Goal: Task Accomplishment & Management: Complete application form

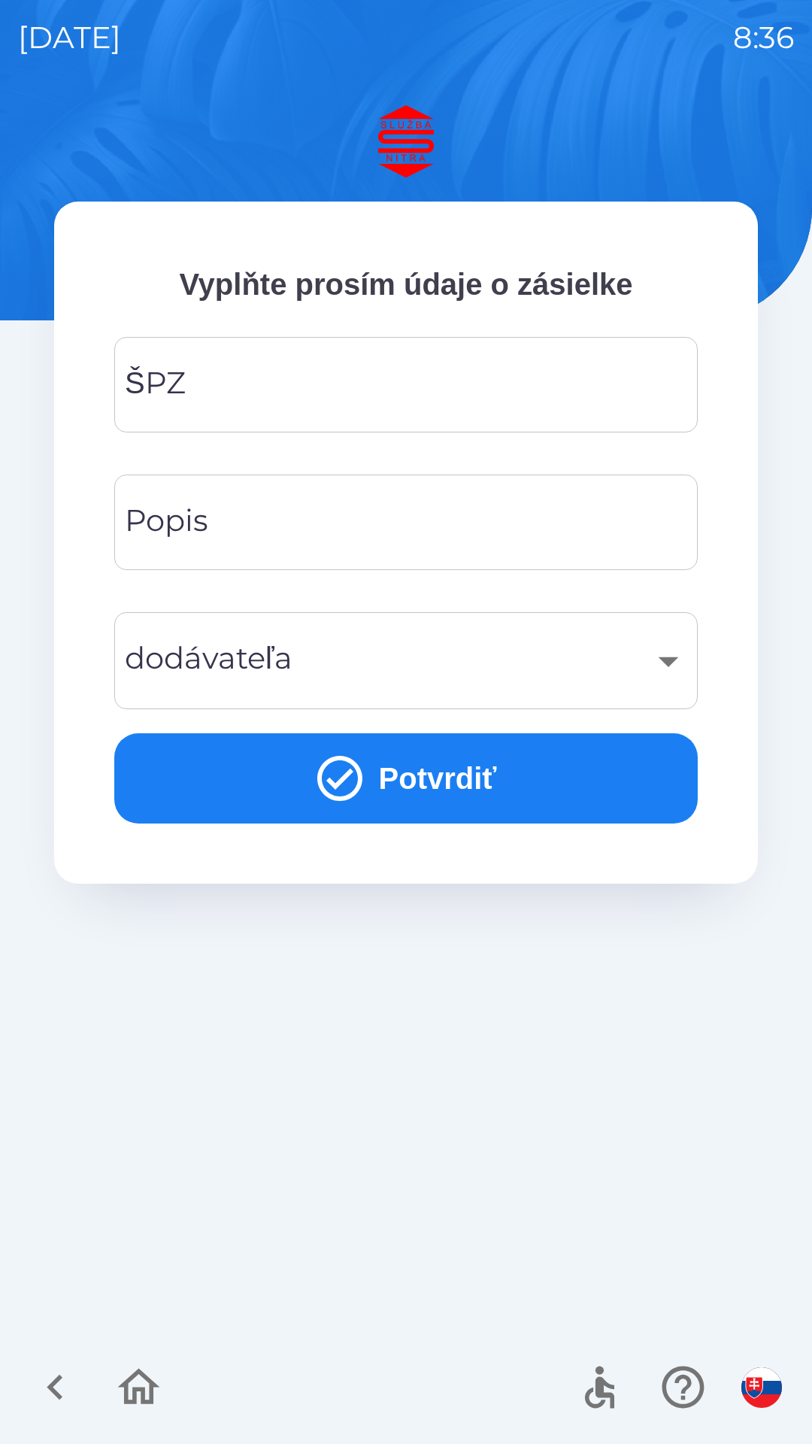
click at [275, 387] on input "ŠPZ" at bounding box center [406, 384] width 548 height 59
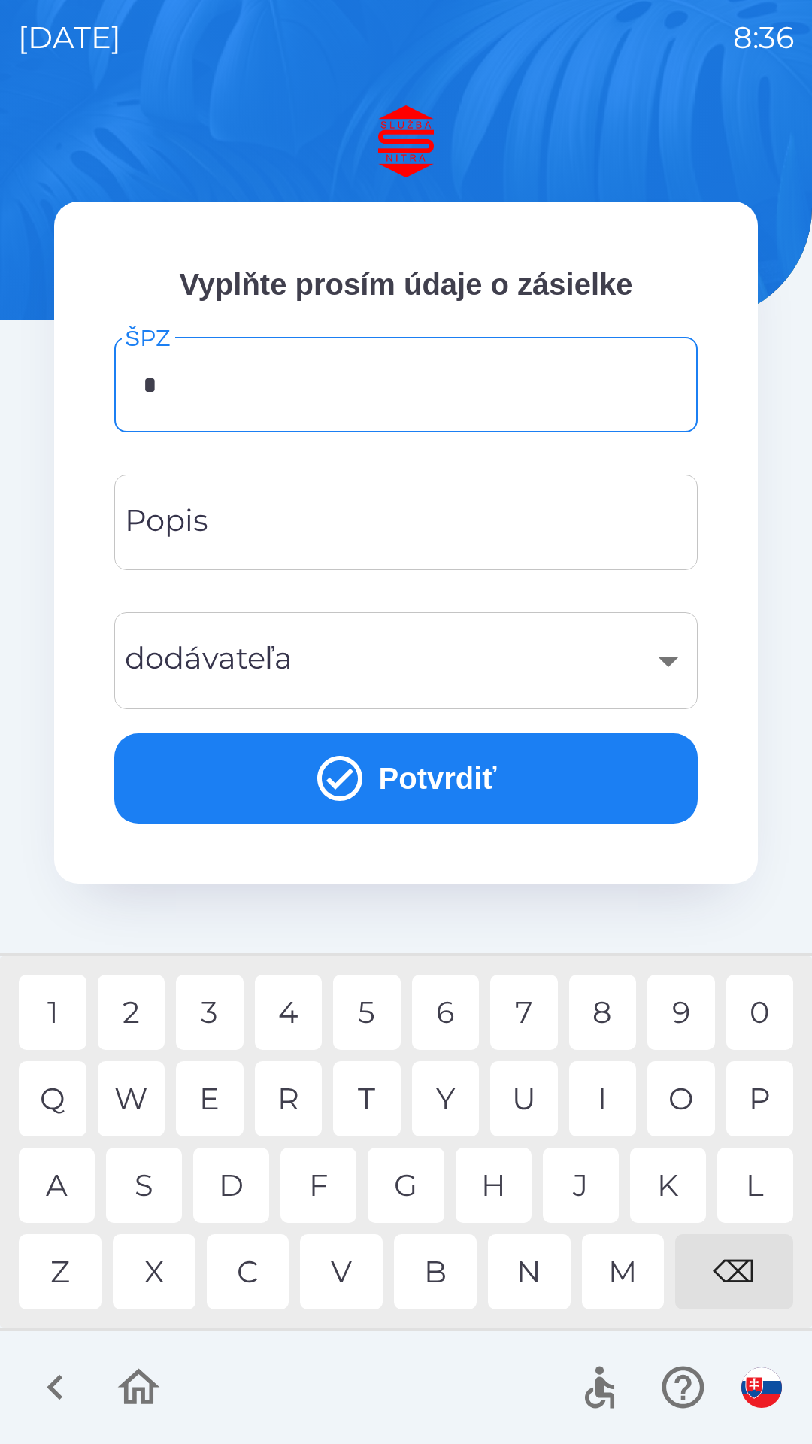
click at [434, 1265] on div "B" at bounding box center [435, 1271] width 83 height 75
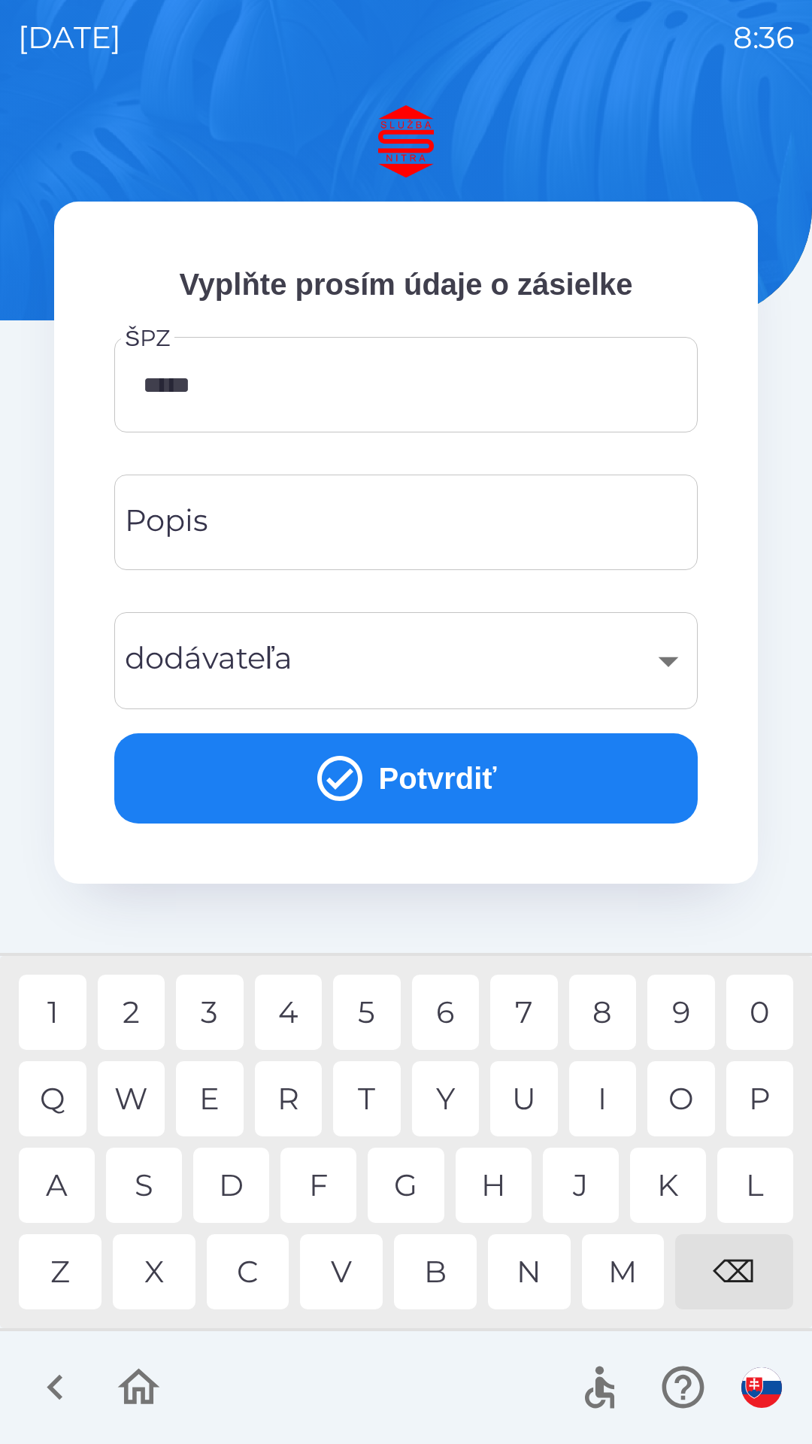
click at [603, 1014] on div "8" at bounding box center [603, 1012] width 68 height 75
type input "*******"
click at [761, 1100] on div "P" at bounding box center [761, 1098] width 68 height 75
click at [263, 528] on input "Popis" at bounding box center [406, 522] width 548 height 59
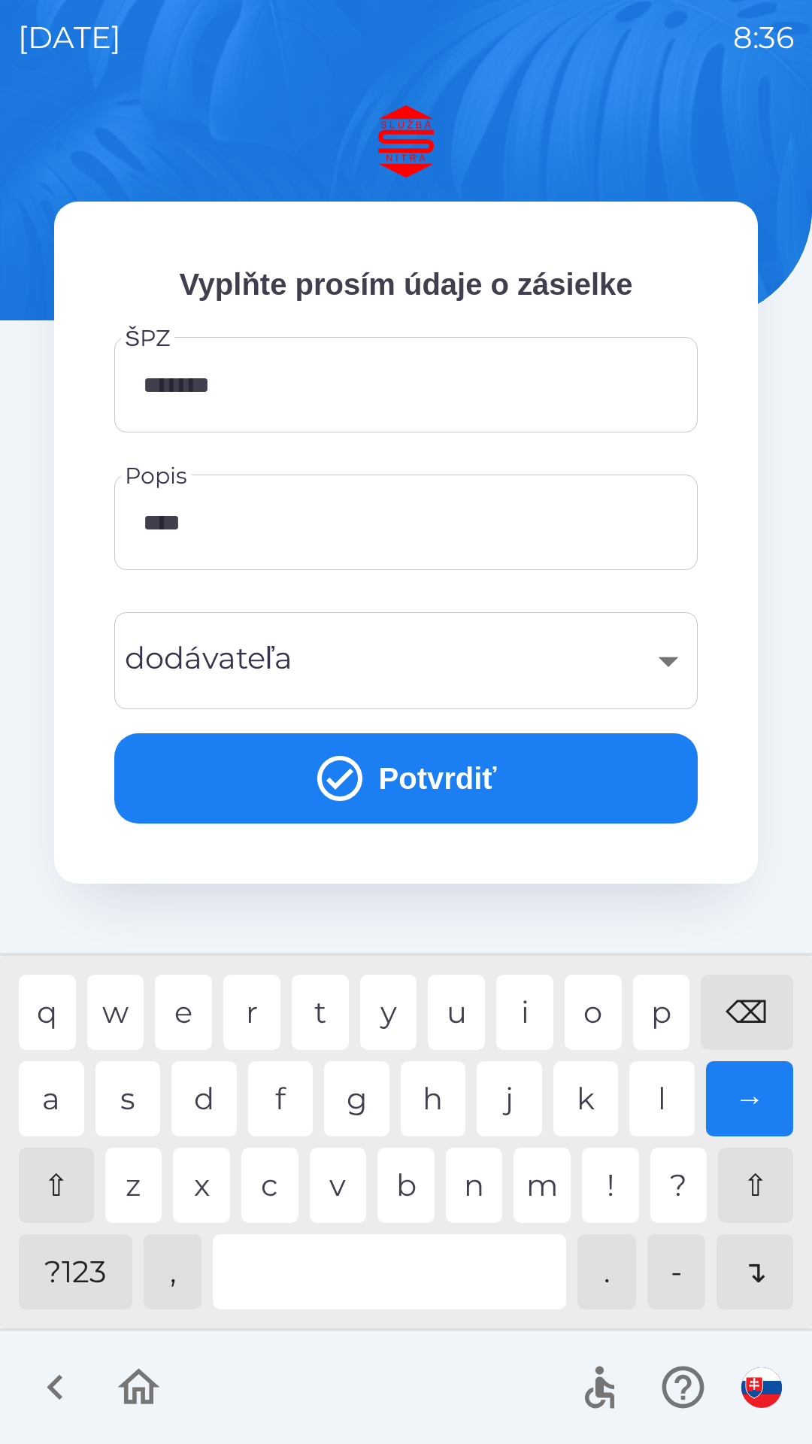
click at [665, 1104] on div "l" at bounding box center [662, 1098] width 65 height 75
click at [593, 1097] on div "k" at bounding box center [586, 1098] width 65 height 75
type input "********"
click at [183, 655] on div "​" at bounding box center [406, 660] width 548 height 61
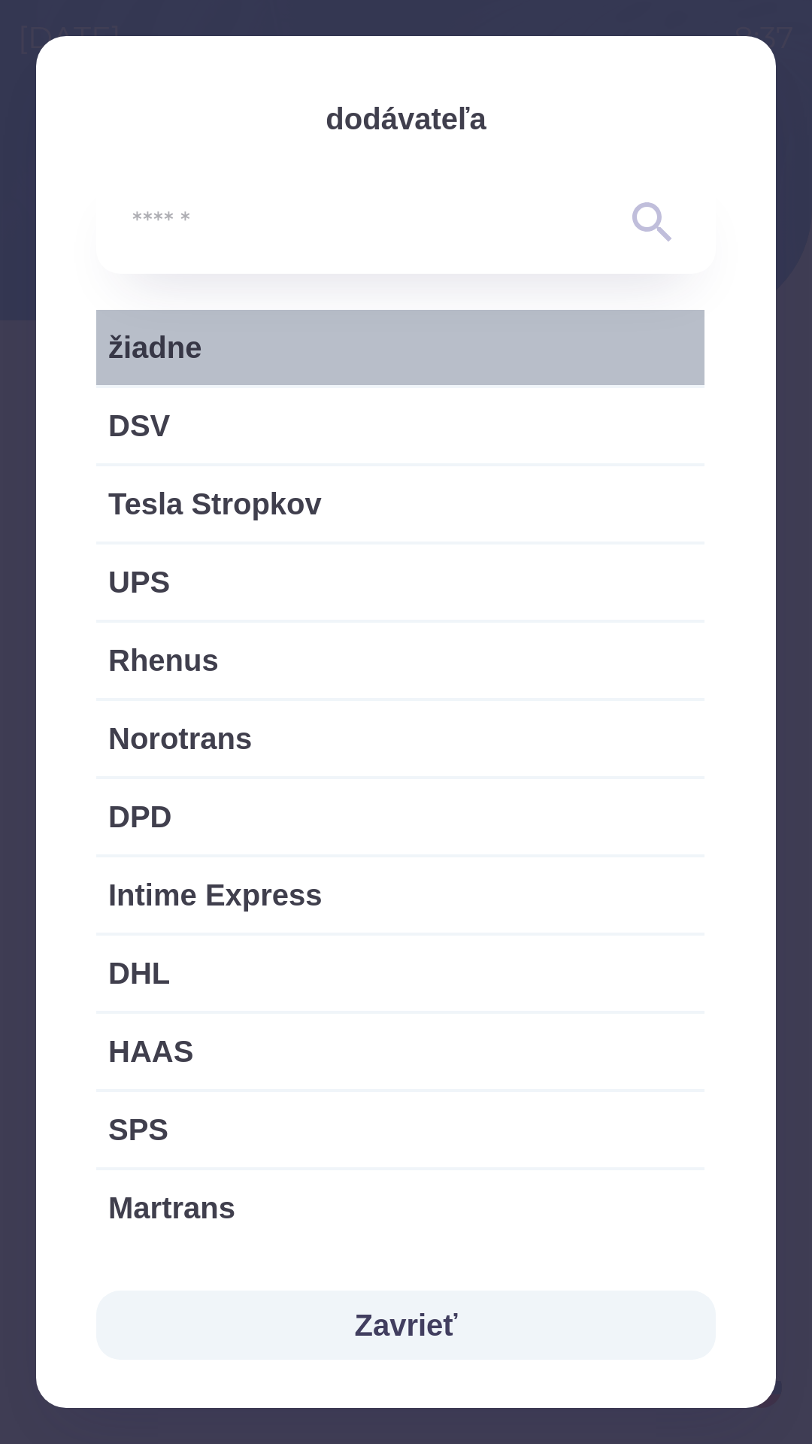
click at [245, 351] on span "žiadne" at bounding box center [400, 347] width 584 height 45
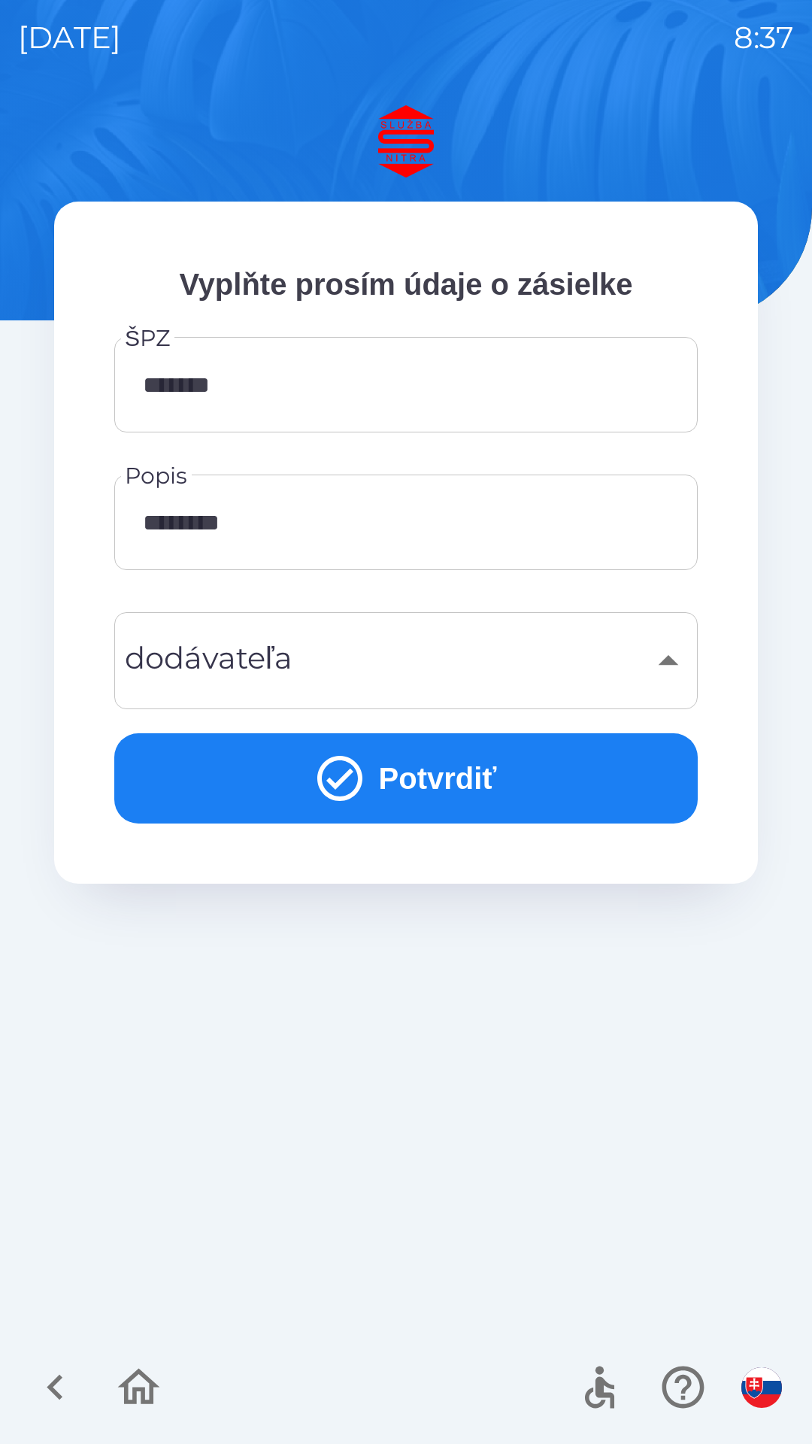
click at [311, 672] on div "​" at bounding box center [406, 660] width 548 height 61
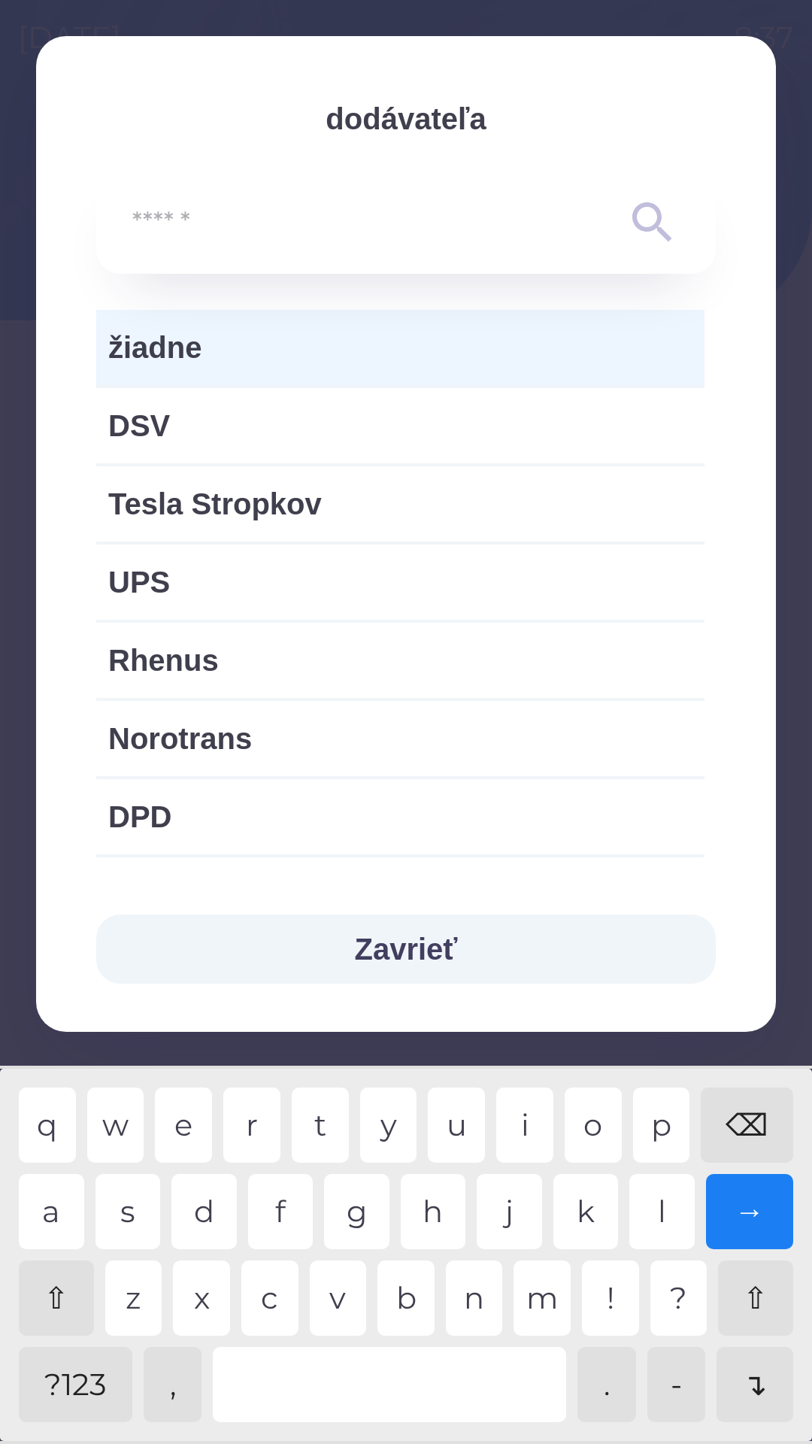
click at [190, 223] on input "text" at bounding box center [375, 222] width 487 height 41
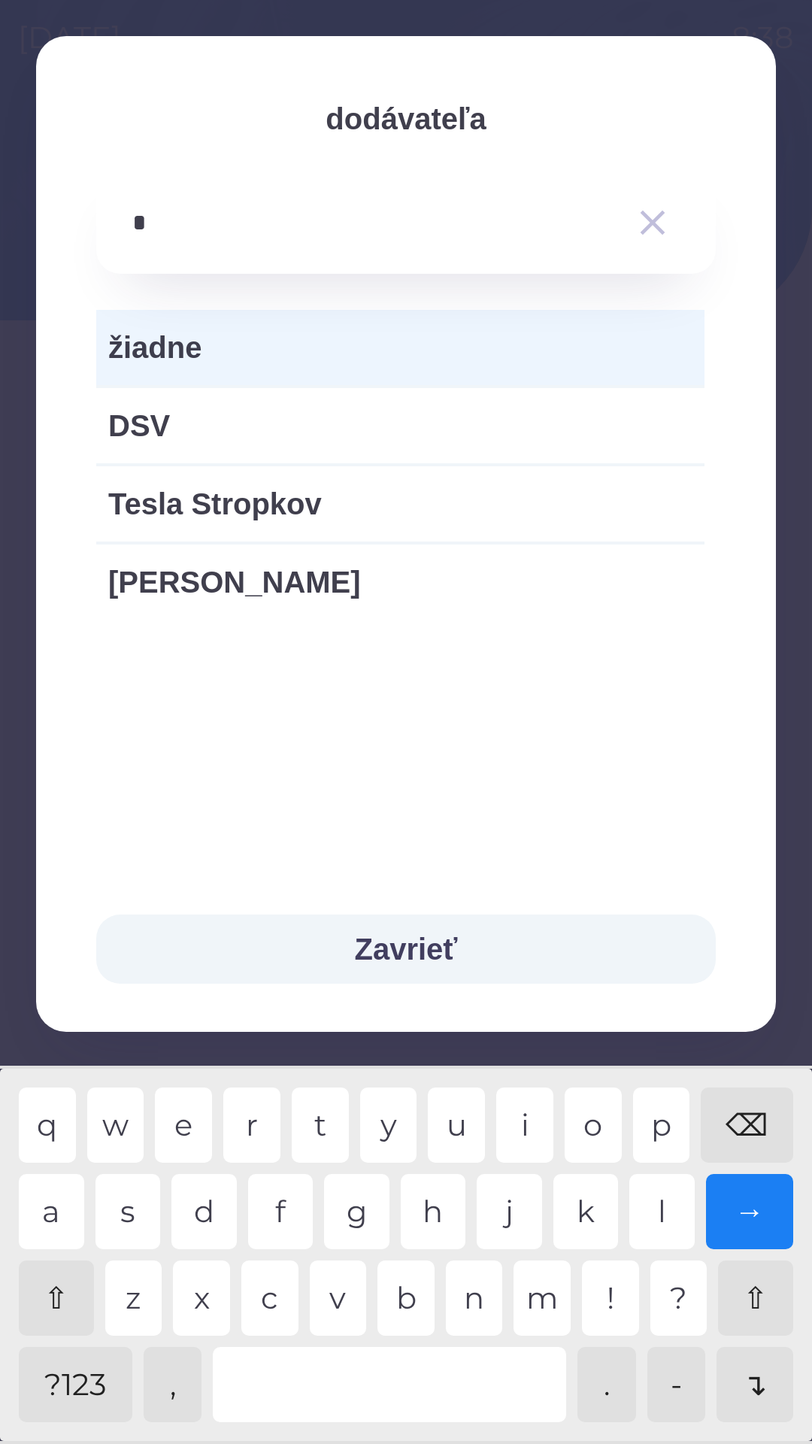
click at [336, 1301] on div "v" at bounding box center [338, 1298] width 57 height 75
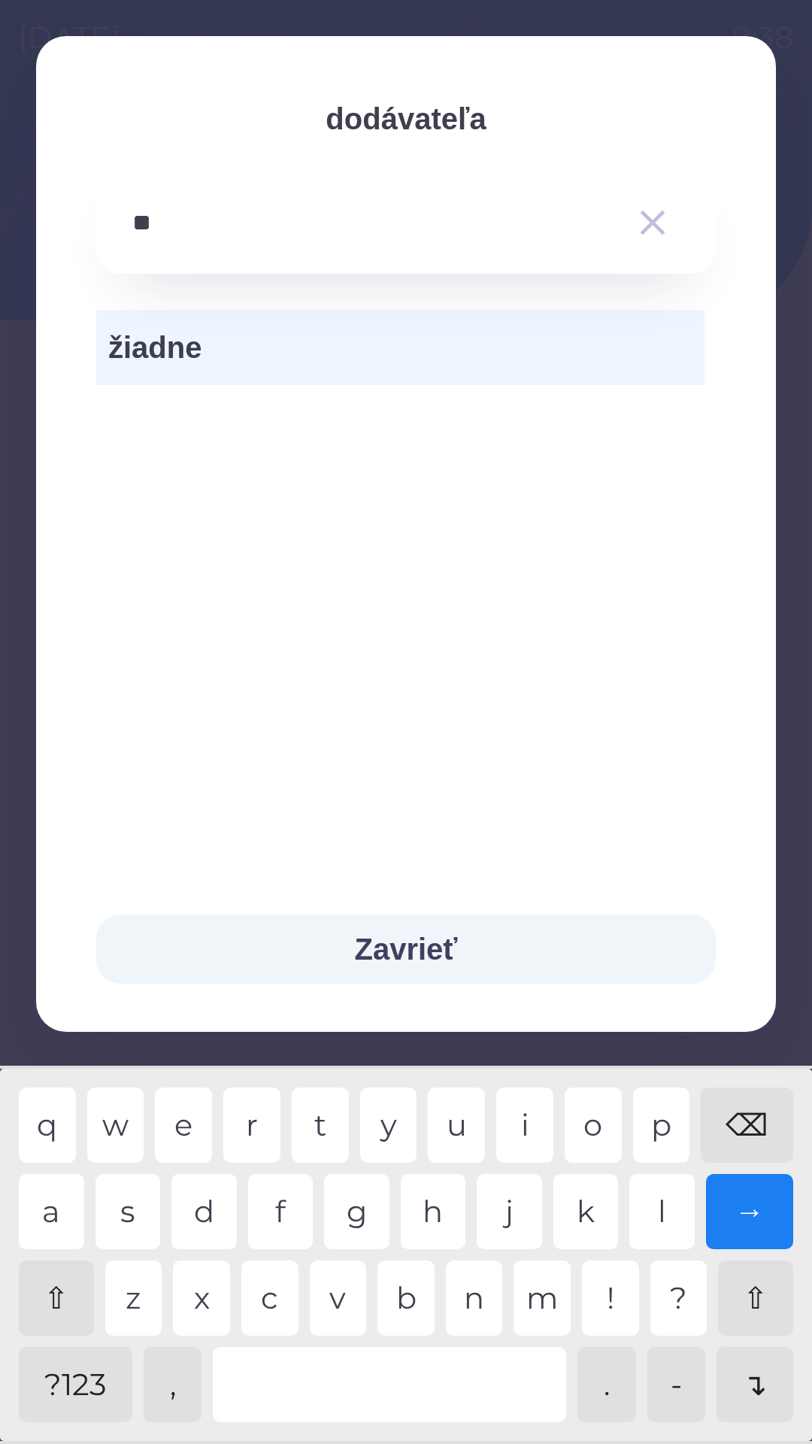
click at [187, 1122] on div "e" at bounding box center [183, 1125] width 57 height 75
click at [750, 1103] on div "⌫" at bounding box center [747, 1125] width 93 height 75
click at [184, 1124] on div "e" at bounding box center [183, 1125] width 57 height 75
click at [127, 1213] on div "s" at bounding box center [128, 1211] width 65 height 75
click at [196, 1116] on div "e" at bounding box center [183, 1125] width 57 height 75
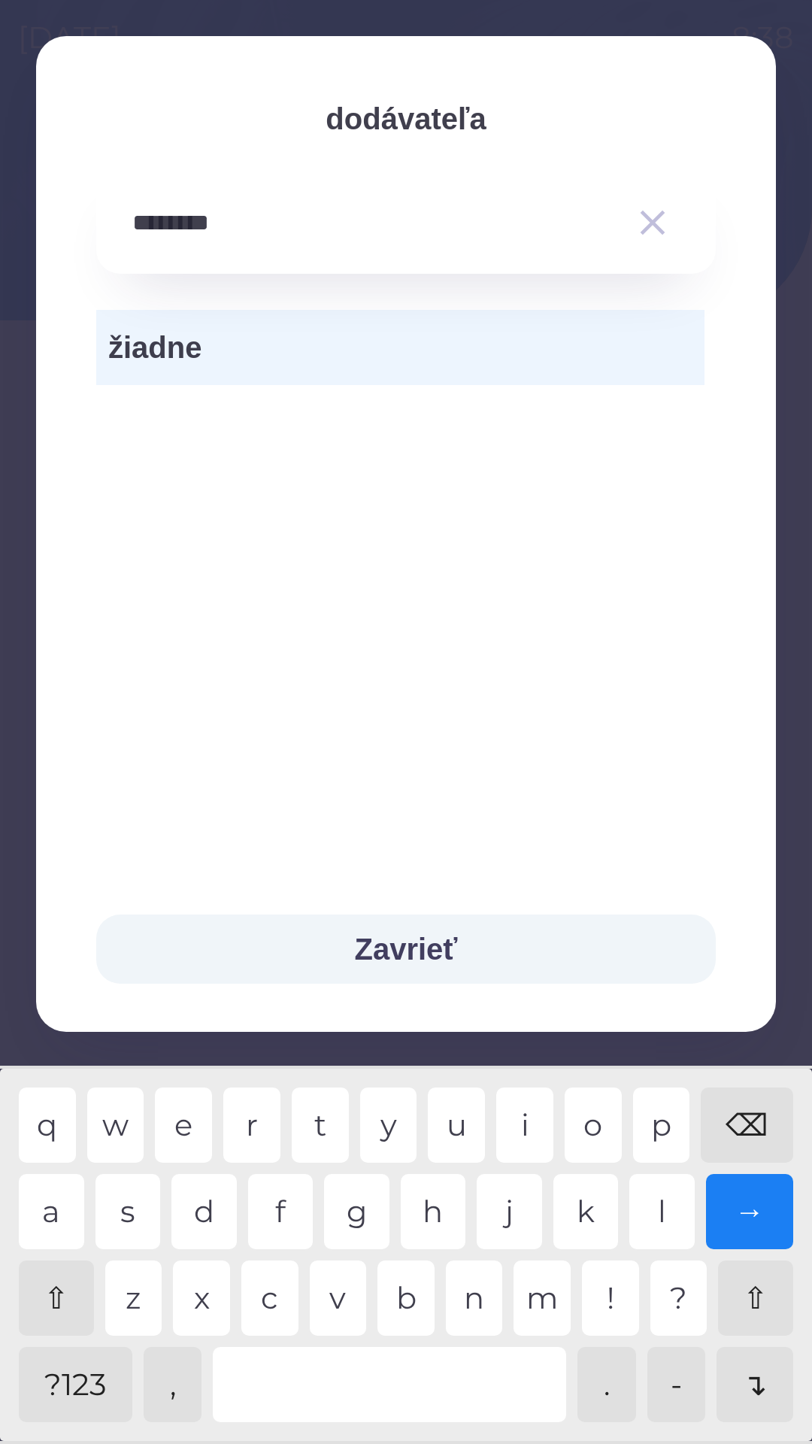
click at [666, 1125] on div "p" at bounding box center [661, 1125] width 57 height 75
click at [662, 1209] on div "l" at bounding box center [662, 1211] width 65 height 75
click at [48, 1214] on div "a" at bounding box center [51, 1211] width 65 height 75
click at [529, 1123] on div "i" at bounding box center [524, 1125] width 57 height 75
click at [653, 1213] on div "l" at bounding box center [662, 1211] width 65 height 75
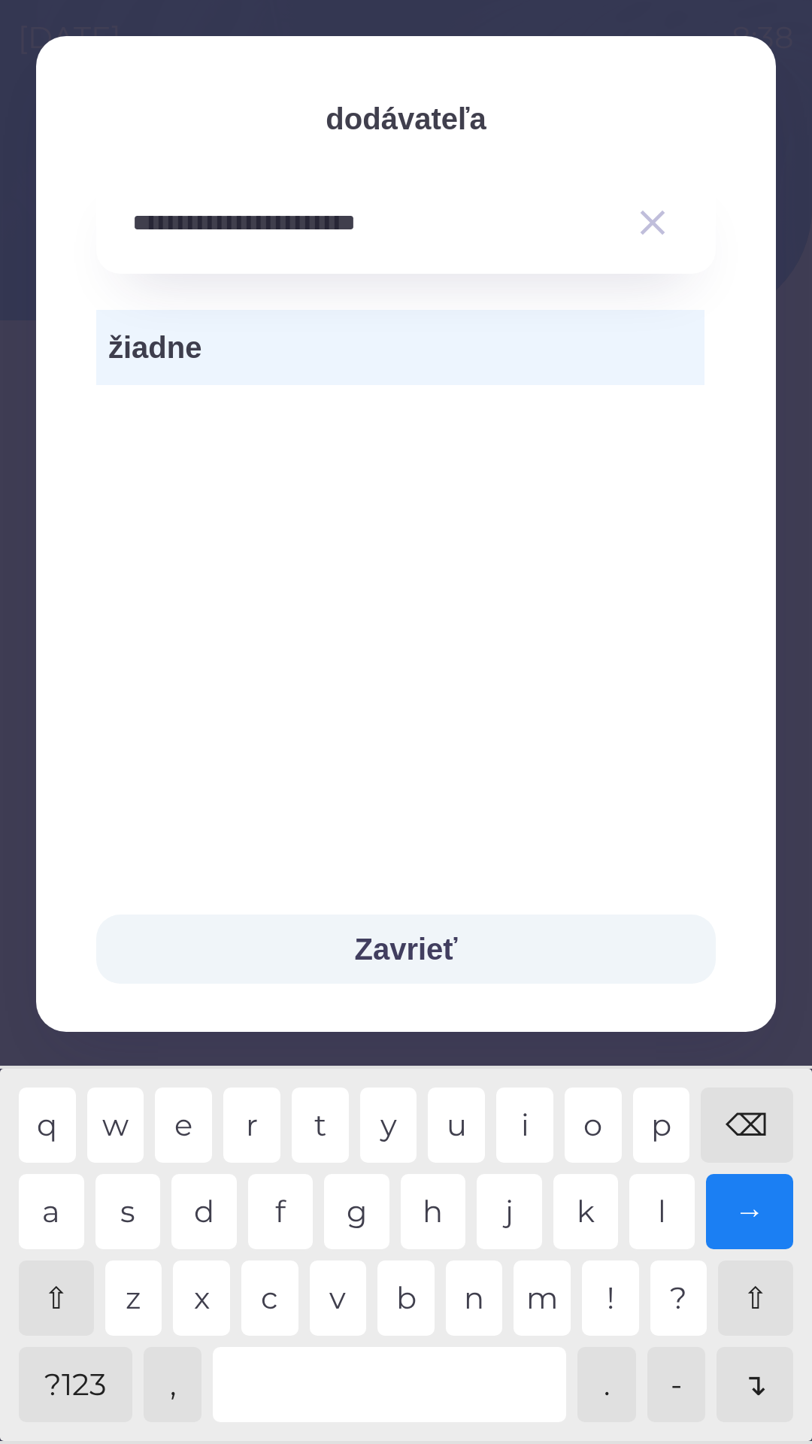
type input "**********"
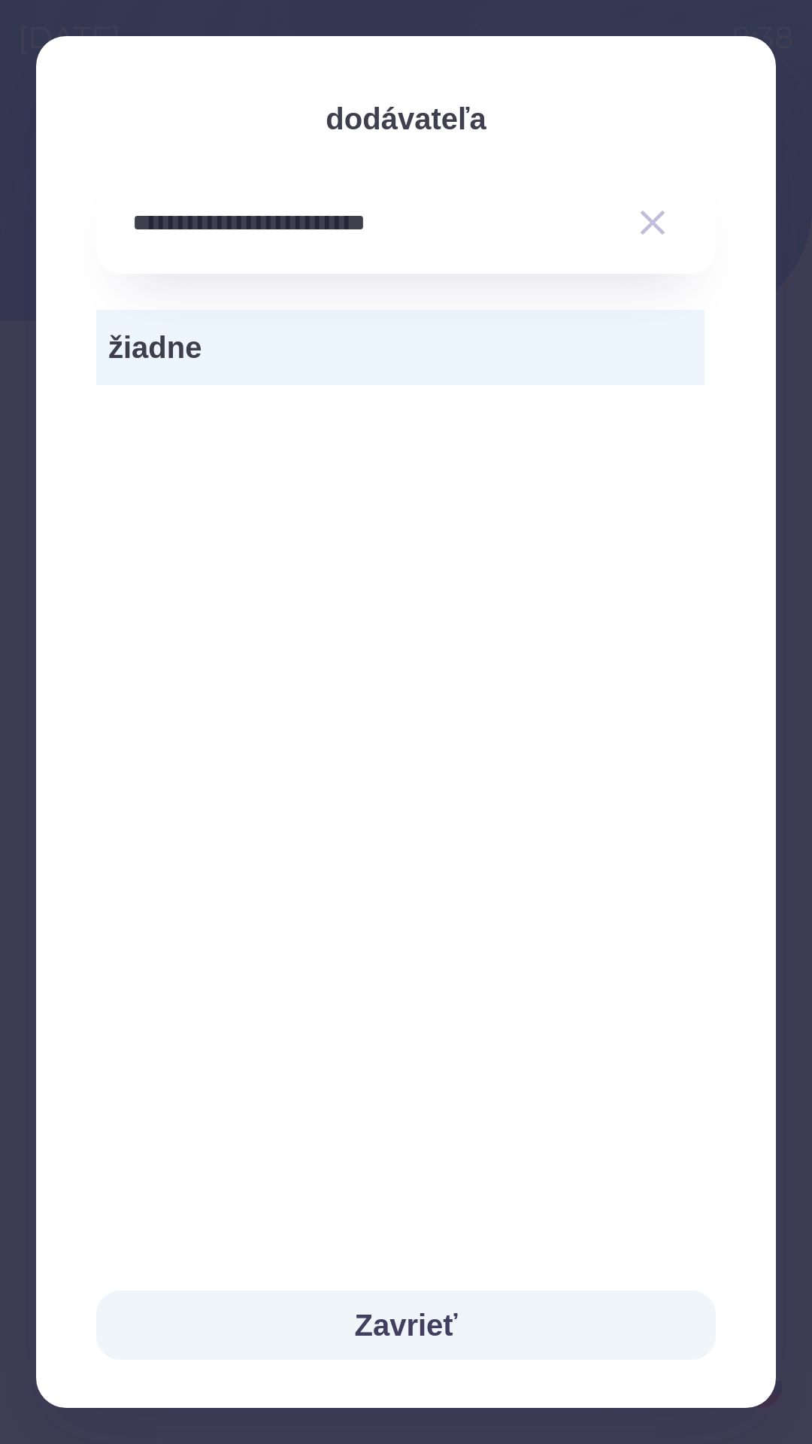
click at [228, 541] on div "žiadne" at bounding box center [406, 758] width 740 height 969
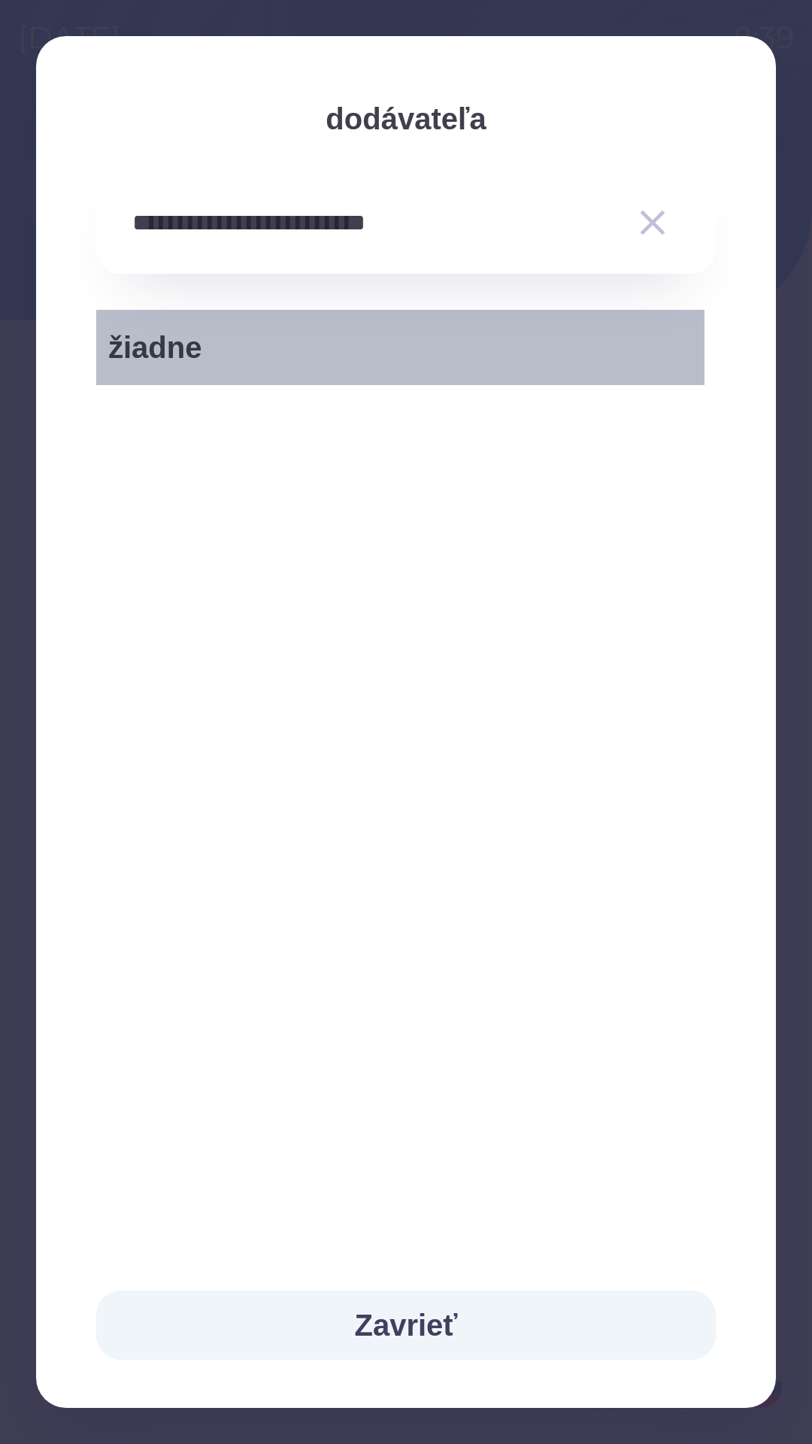
click at [258, 343] on span "žiadne" at bounding box center [400, 347] width 584 height 45
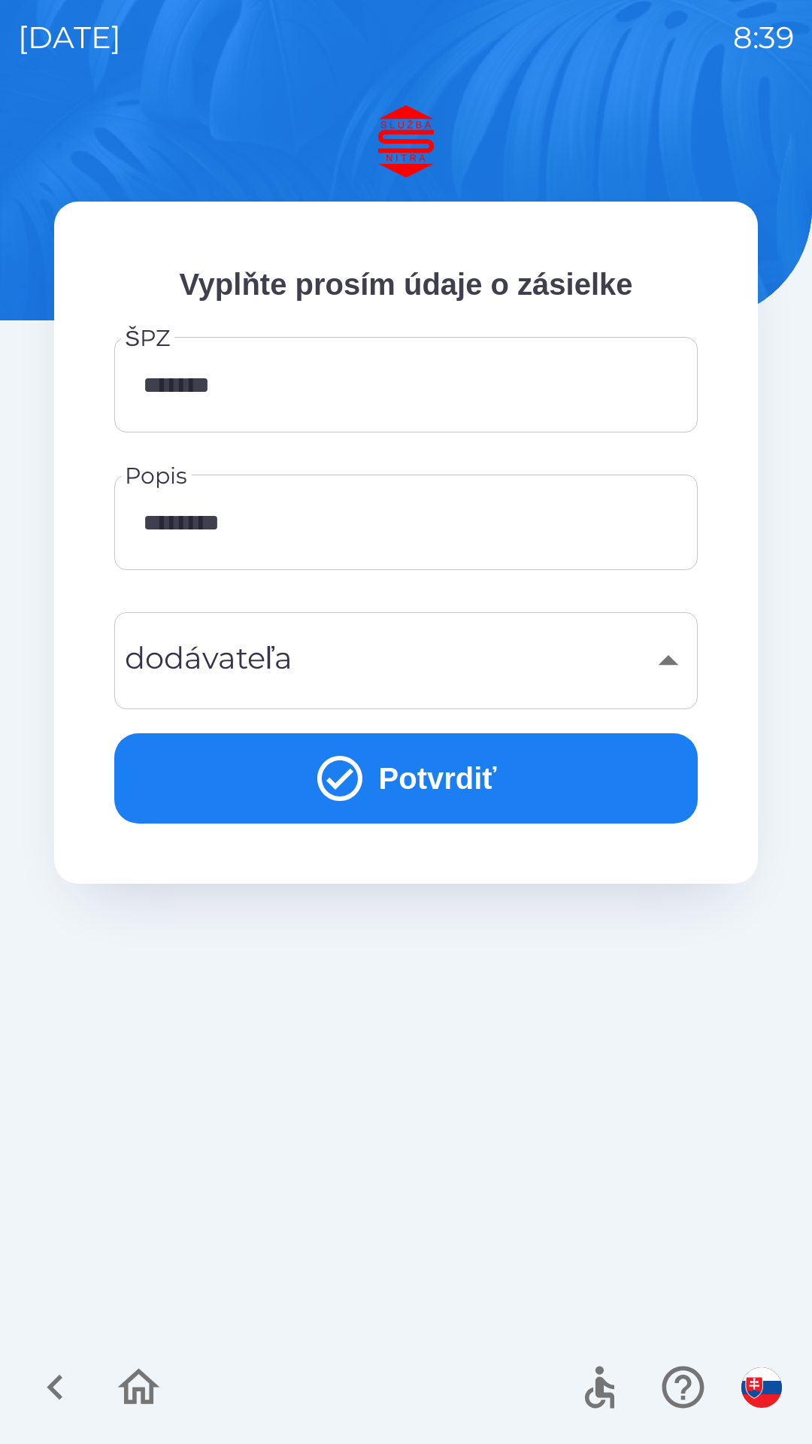
click at [457, 785] on button "Potvrdiť" at bounding box center [406, 778] width 584 height 90
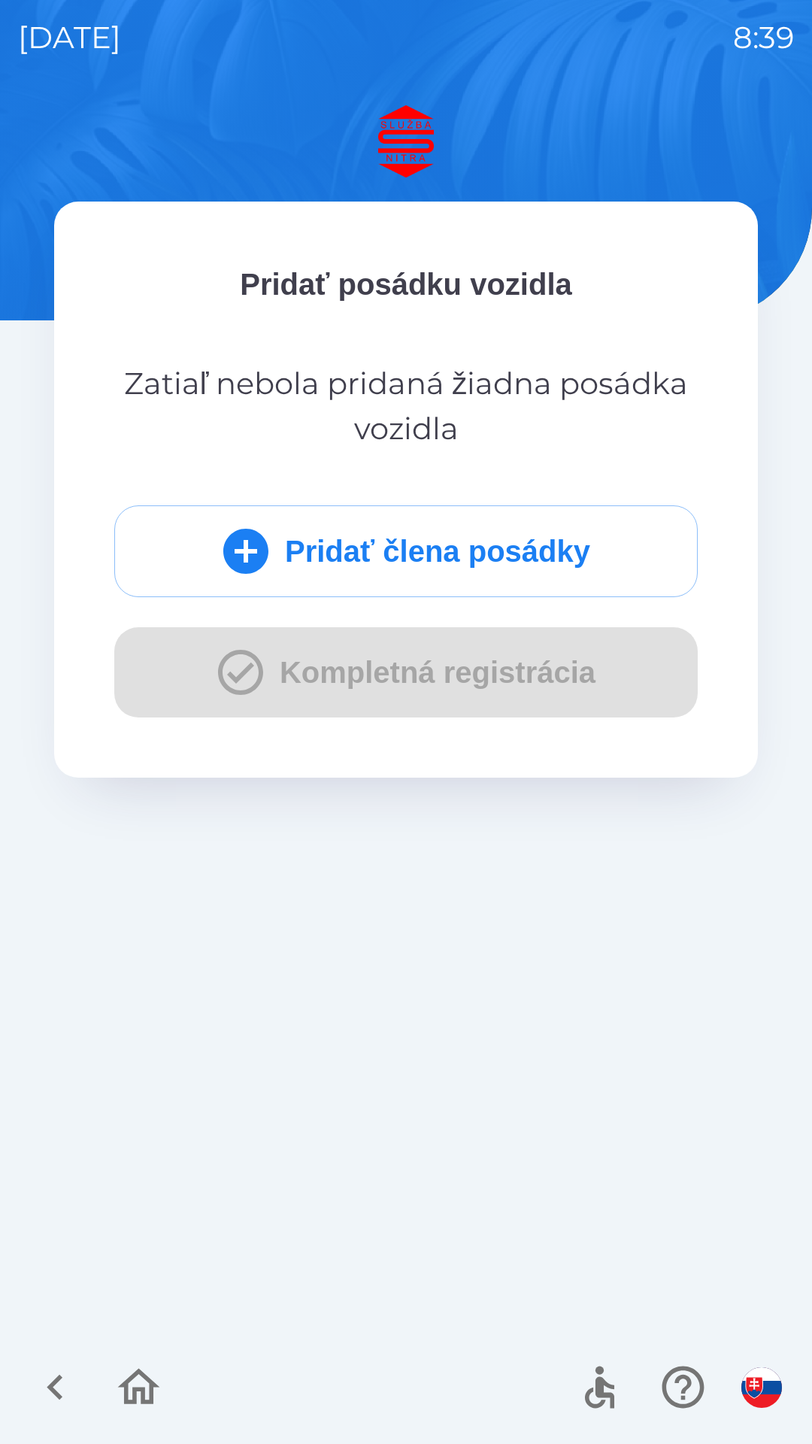
click at [358, 551] on button "Pridať člena posádky" at bounding box center [406, 551] width 584 height 92
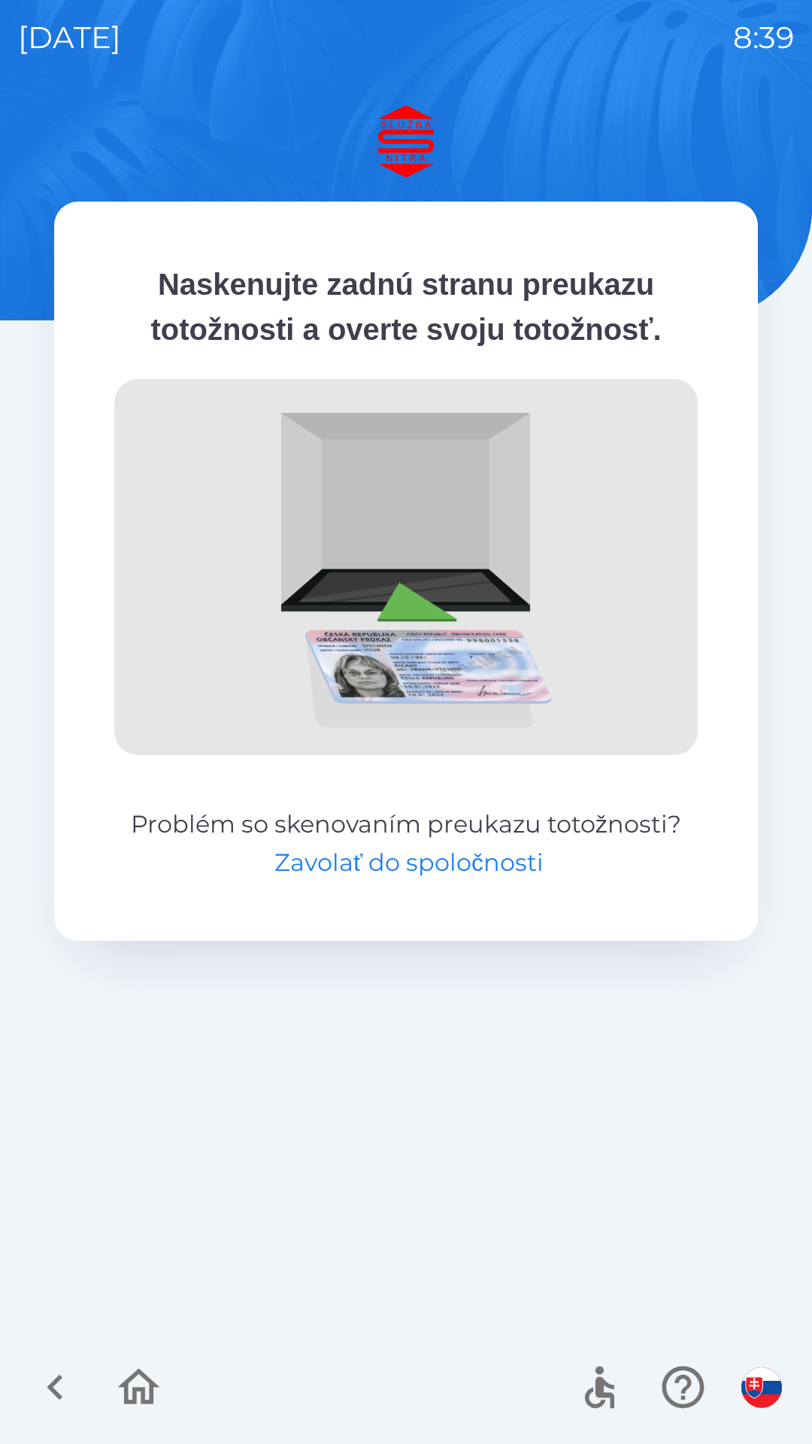
click at [425, 870] on button "Zavolať do spoločnosti" at bounding box center [409, 863] width 269 height 36
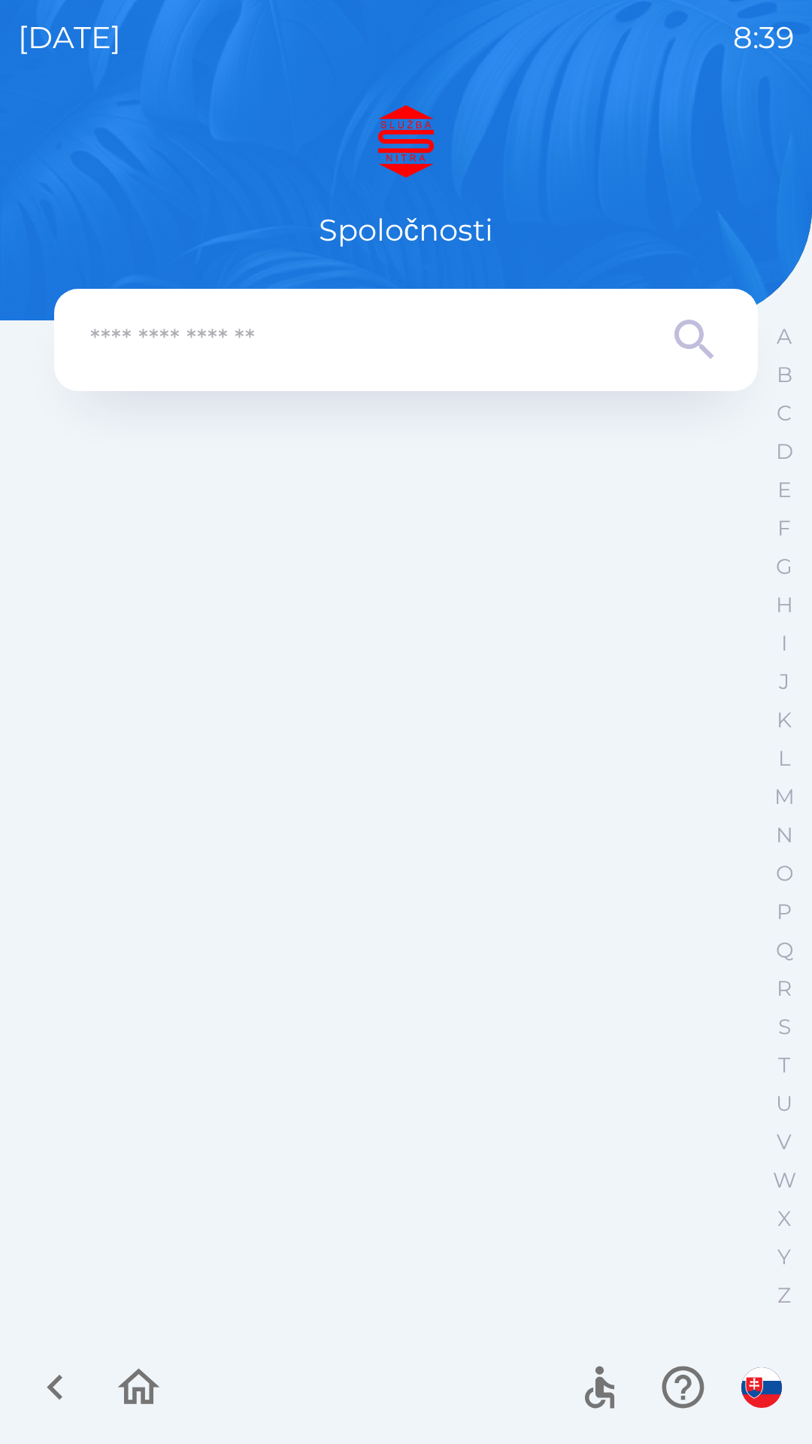
click at [335, 348] on input "text" at bounding box center [376, 340] width 572 height 41
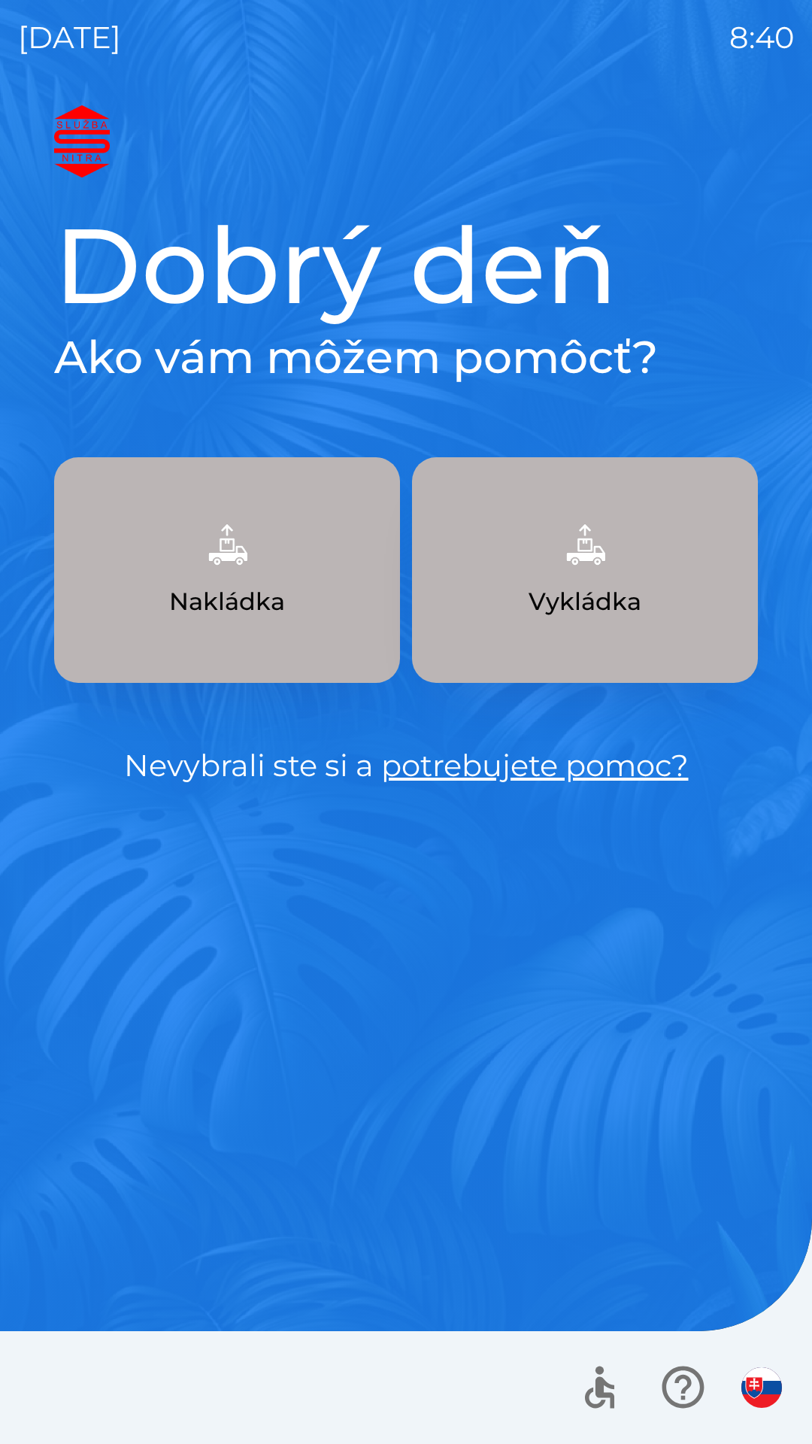
click at [588, 556] on img "button" at bounding box center [585, 545] width 66 height 66
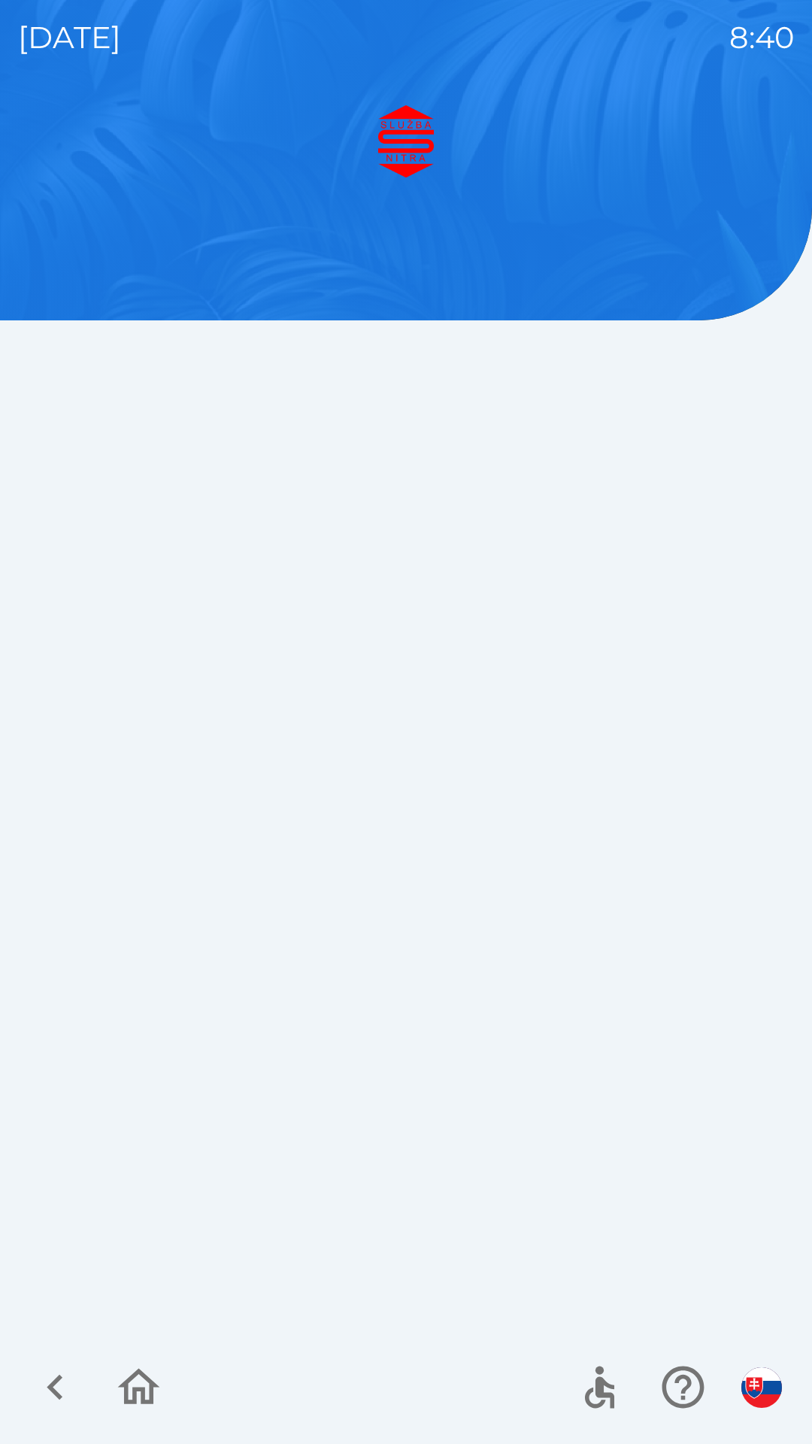
click at [584, 560] on div at bounding box center [406, 774] width 776 height 1339
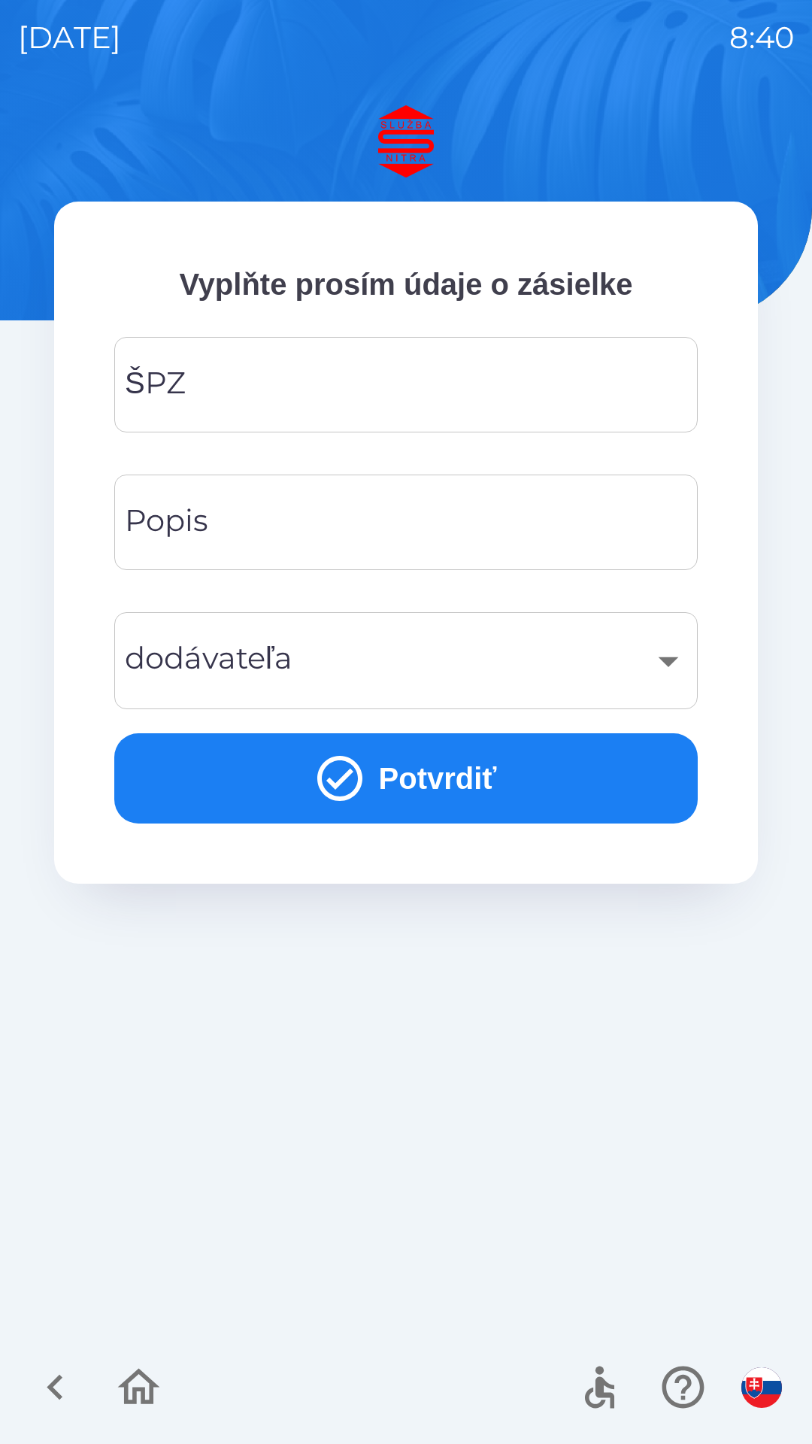
click at [250, 381] on input "ŠPZ" at bounding box center [406, 384] width 548 height 59
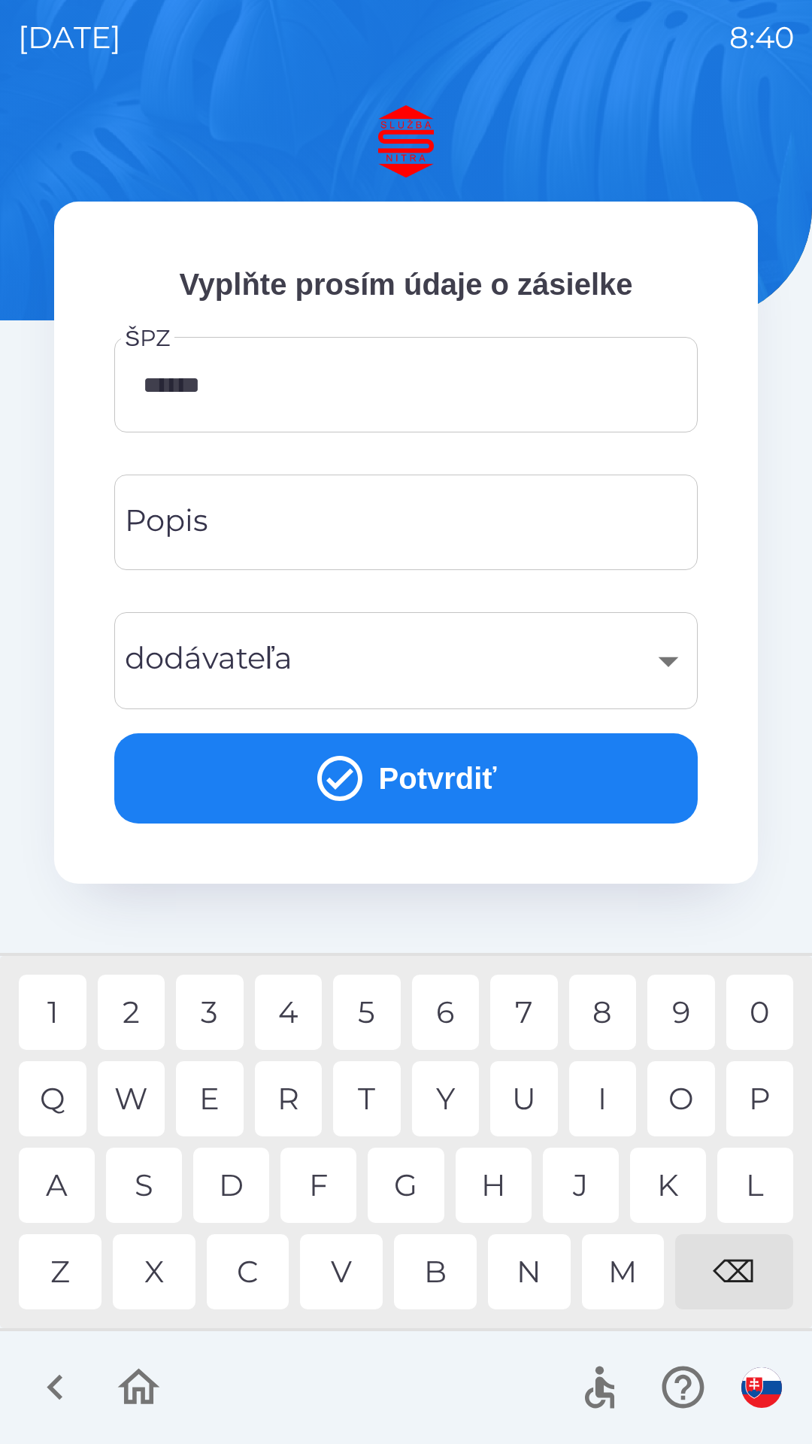
click at [244, 1279] on div "C" at bounding box center [248, 1271] width 83 height 75
type input "*******"
click at [325, 670] on div "​" at bounding box center [406, 660] width 548 height 61
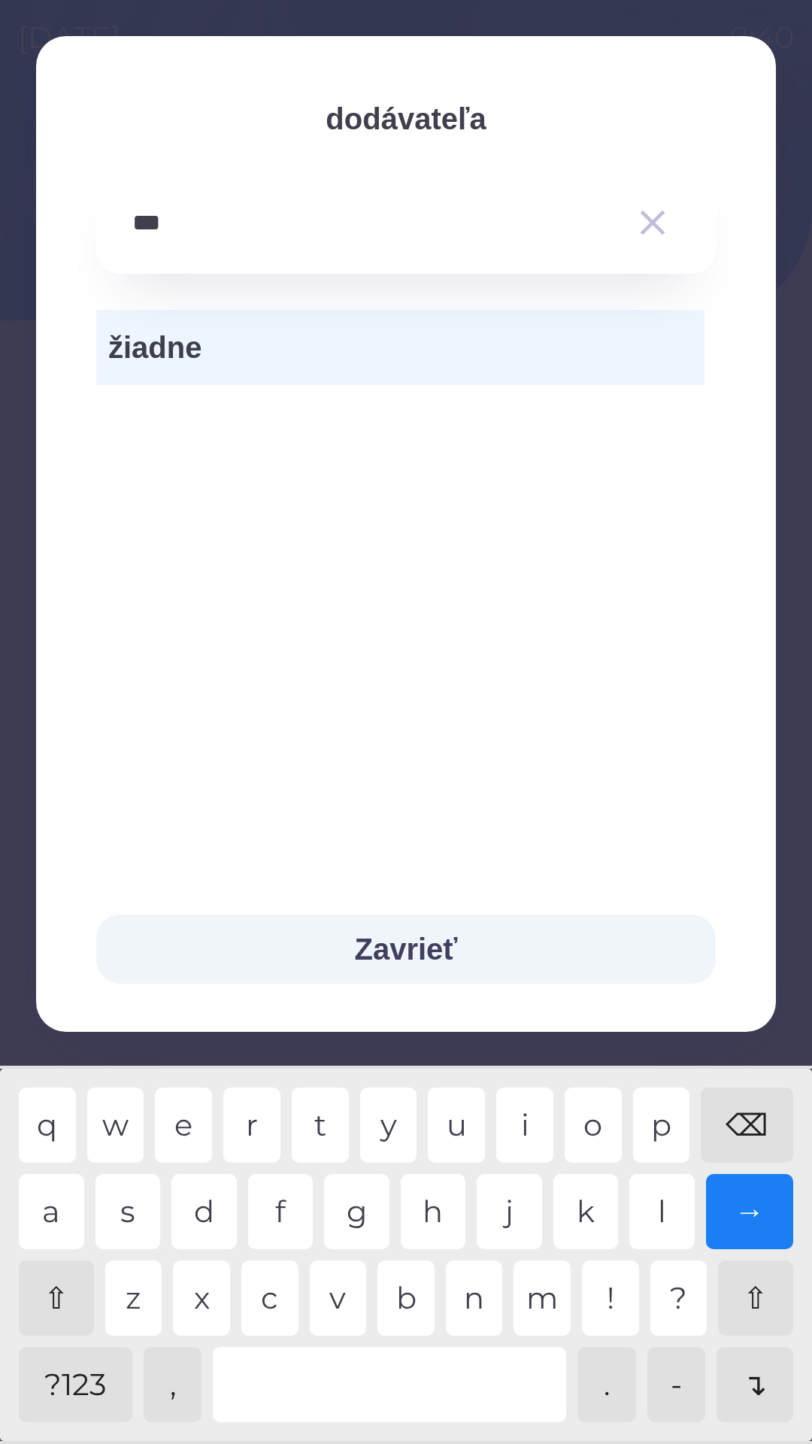
click at [192, 1131] on div "e" at bounding box center [183, 1125] width 57 height 75
click at [193, 1118] on div "e" at bounding box center [183, 1125] width 57 height 75
type input "******"
click at [430, 946] on button "Zavrieť" at bounding box center [406, 949] width 620 height 69
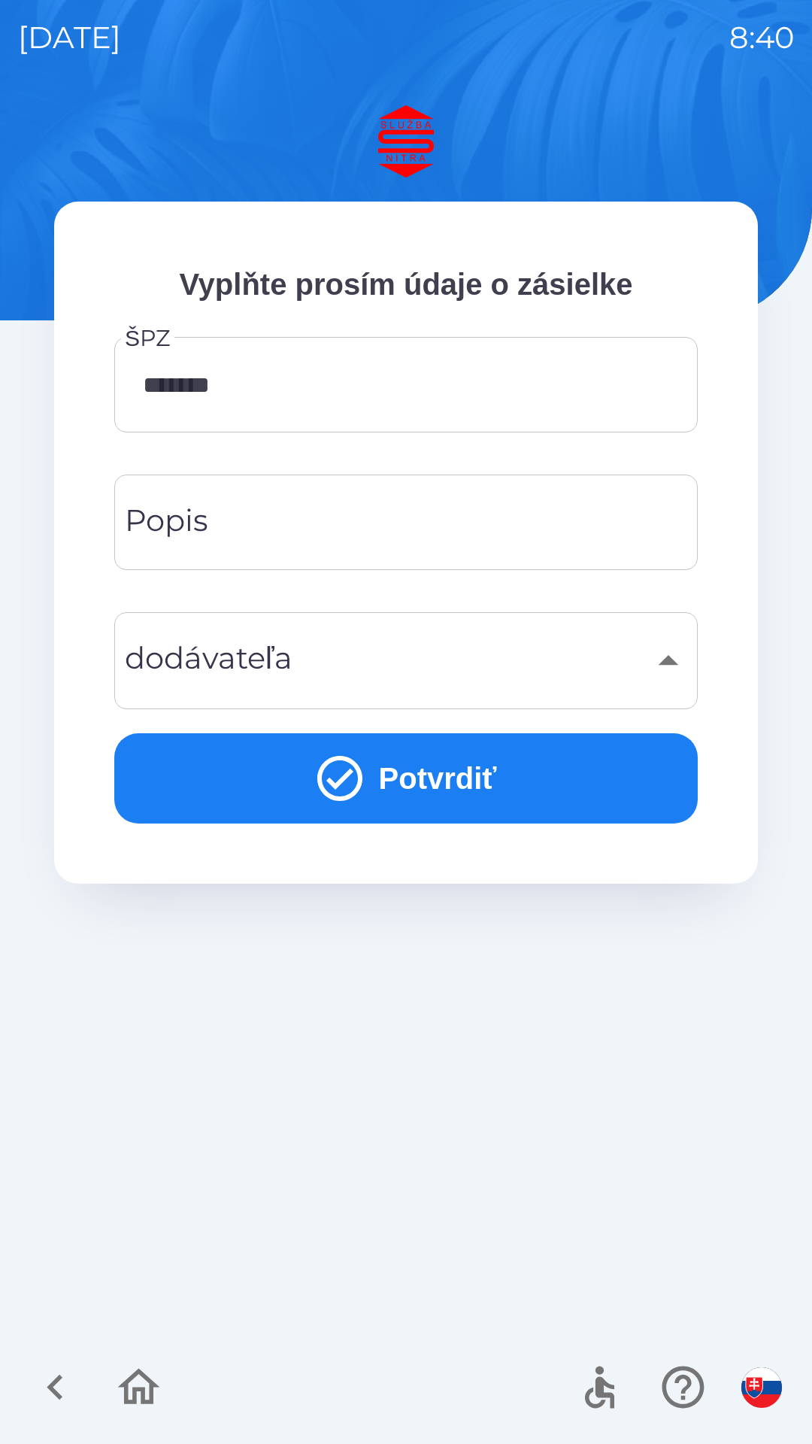
click at [446, 781] on button "Potvrdiť" at bounding box center [406, 778] width 584 height 90
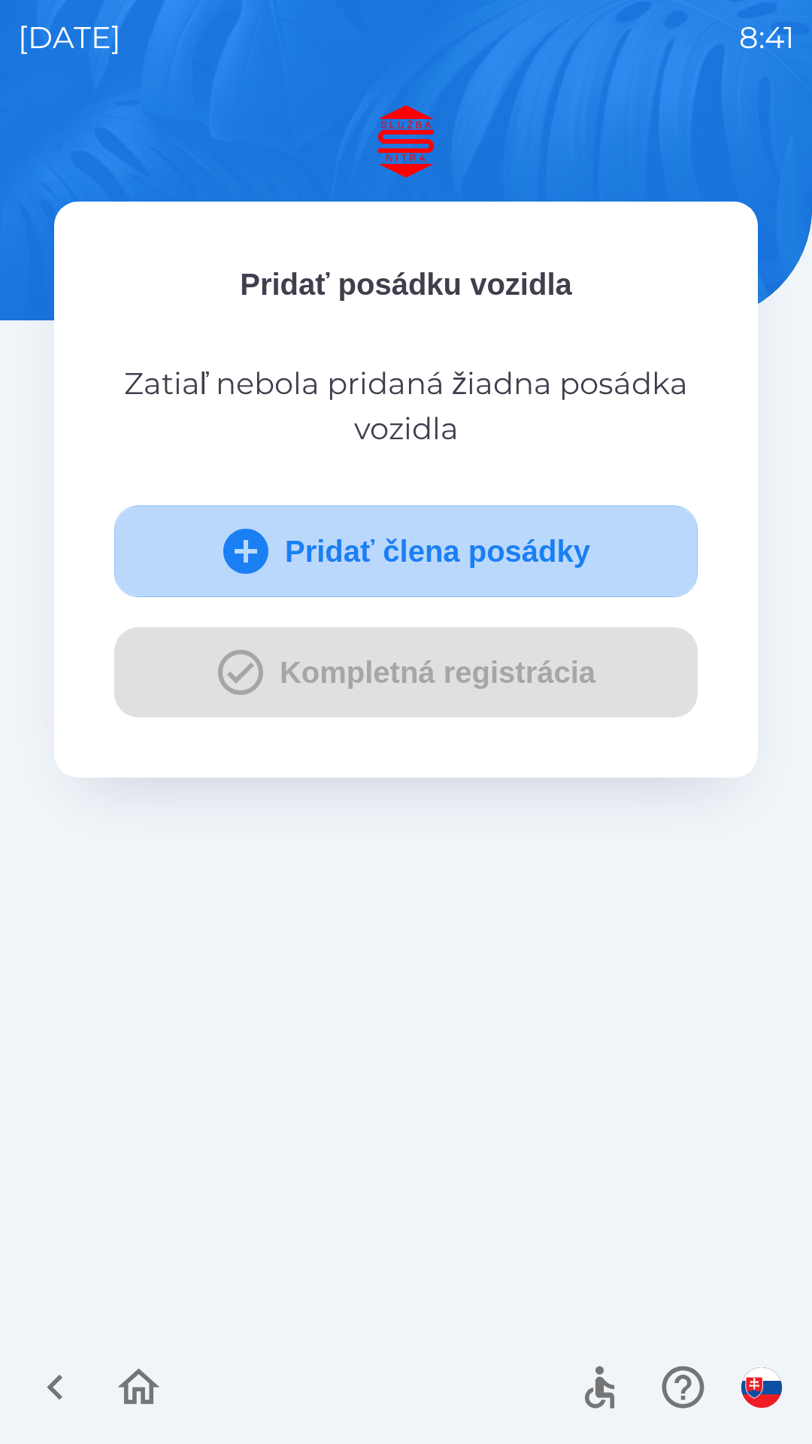
click at [413, 556] on button "Pridať člena posádky" at bounding box center [406, 551] width 584 height 92
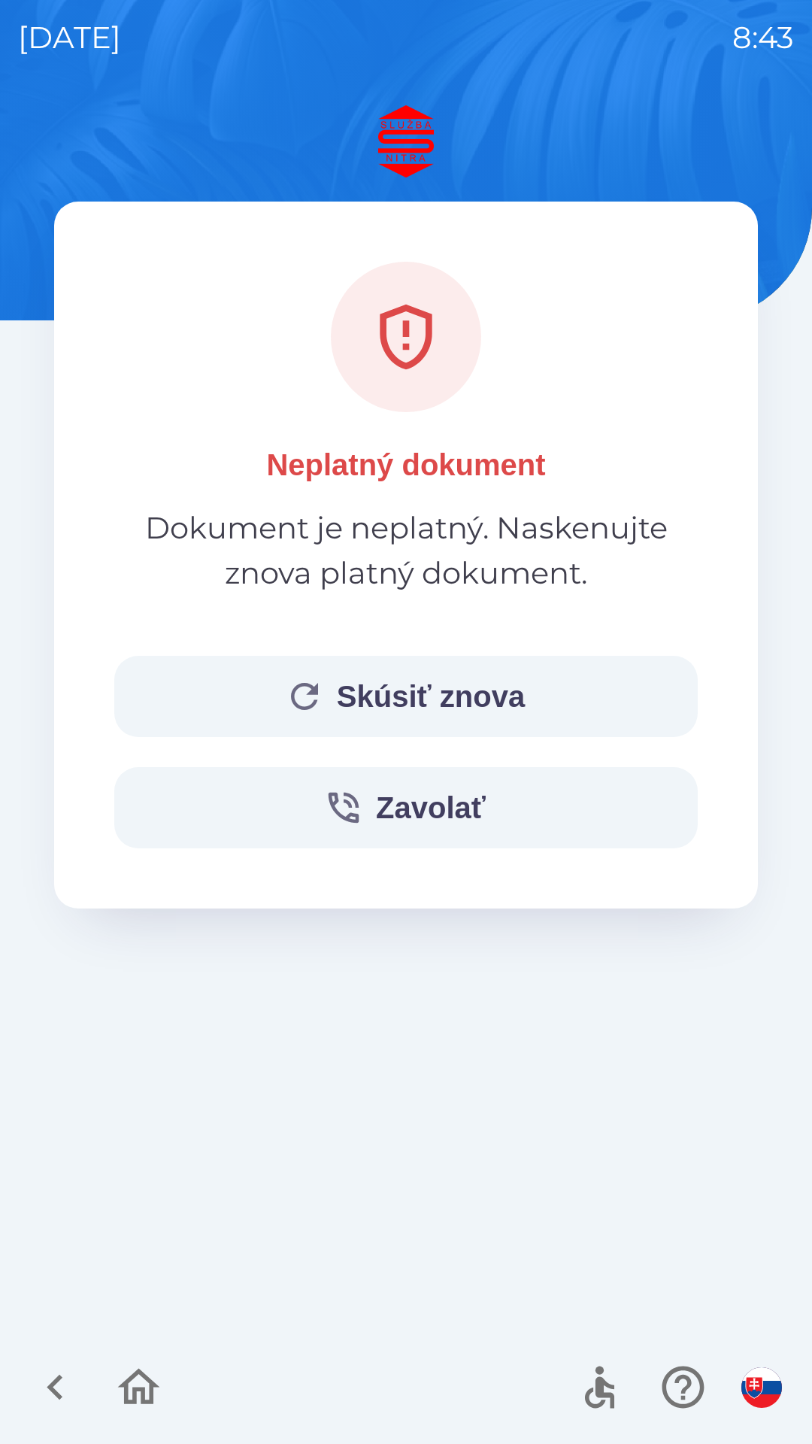
click at [459, 690] on button "Skúsiť znova" at bounding box center [406, 696] width 584 height 81
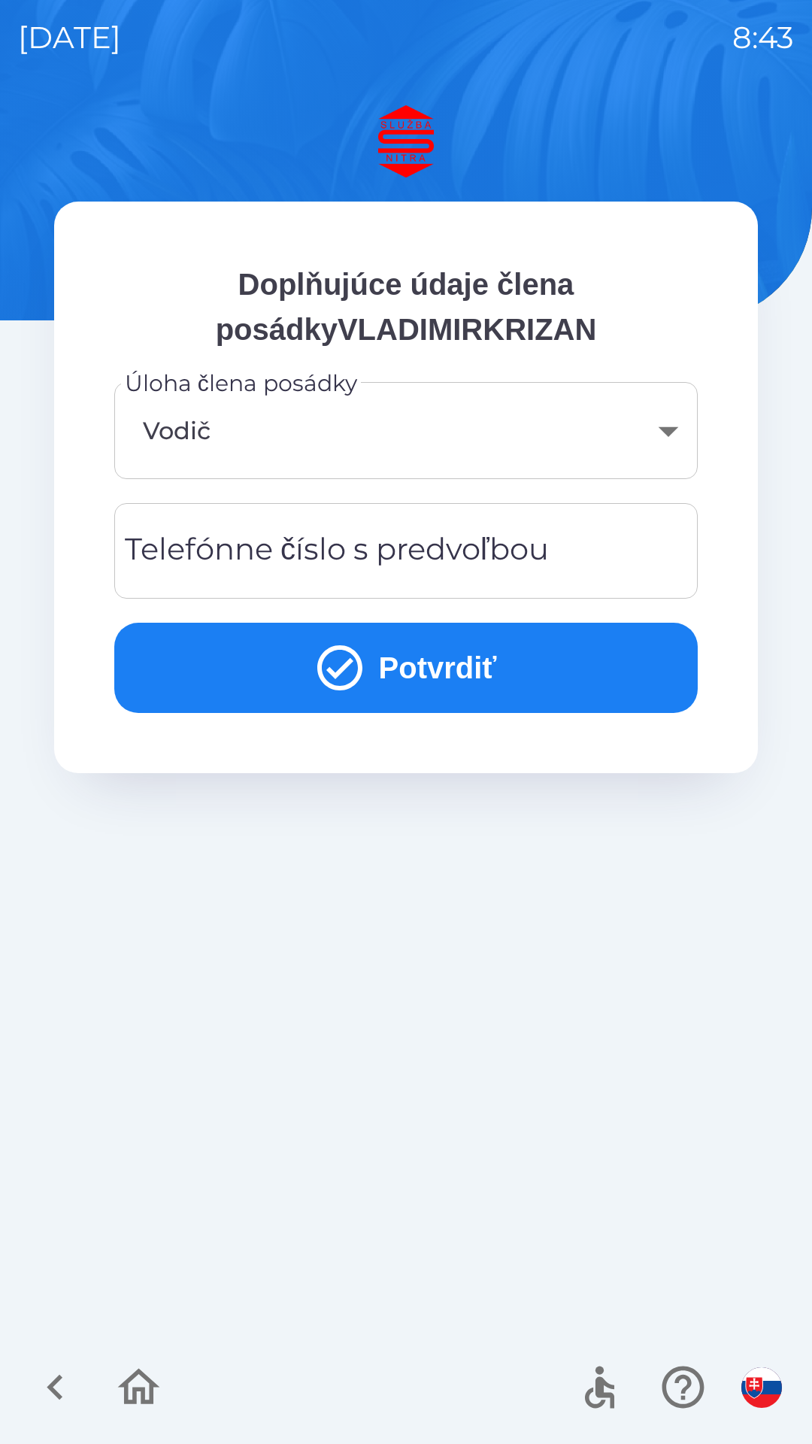
click at [390, 420] on body "[DATE] 8:43 Doplňujúce údaje člena posádkyVLADIMIRKRIZAN Úloha člena posádky Vo…" at bounding box center [406, 722] width 812 height 1444
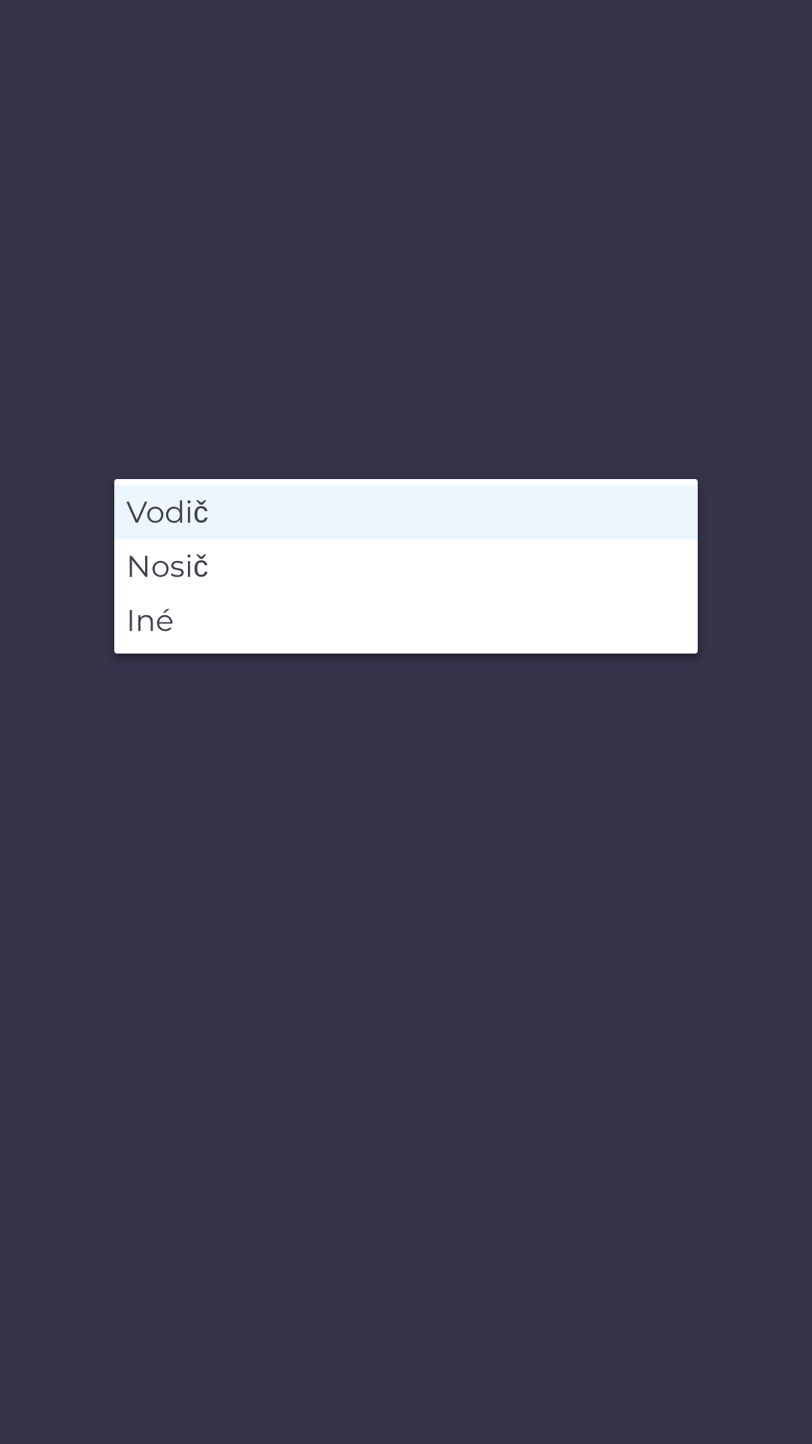
click at [291, 627] on li "Iné" at bounding box center [406, 621] width 584 height 54
type input "*****"
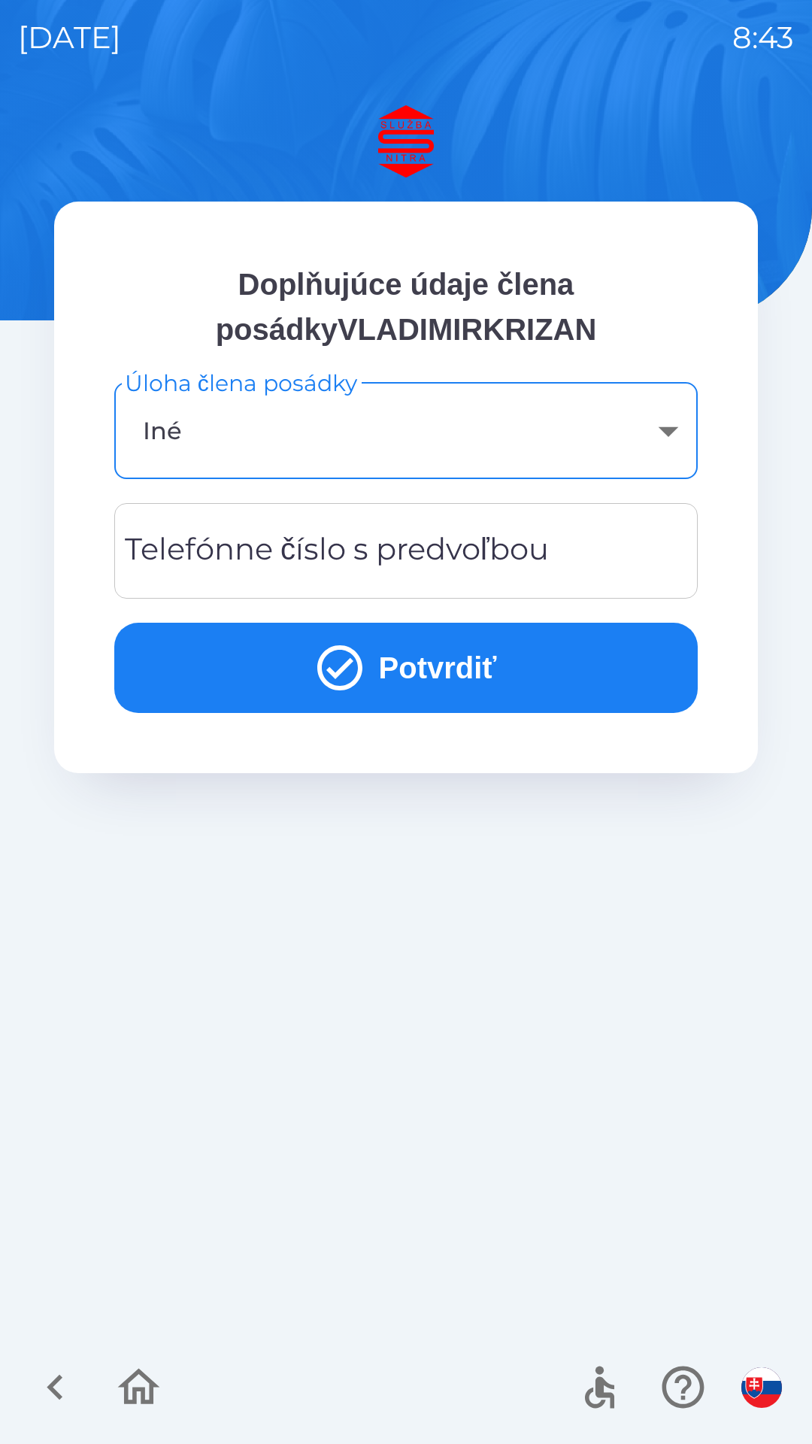
click at [472, 660] on button "Potvrdiť" at bounding box center [406, 668] width 584 height 90
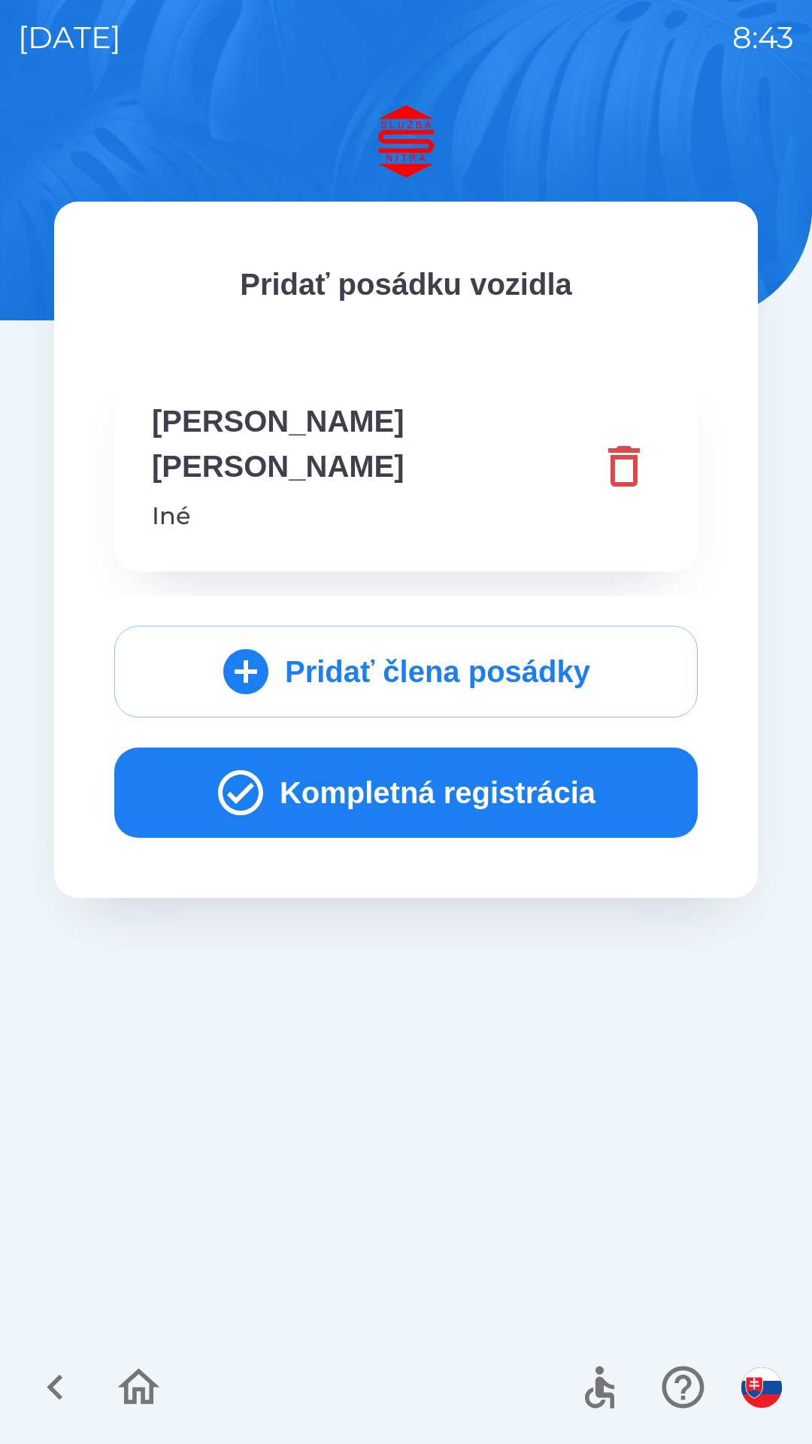
click at [440, 748] on button "Kompletná registrácia" at bounding box center [406, 793] width 584 height 90
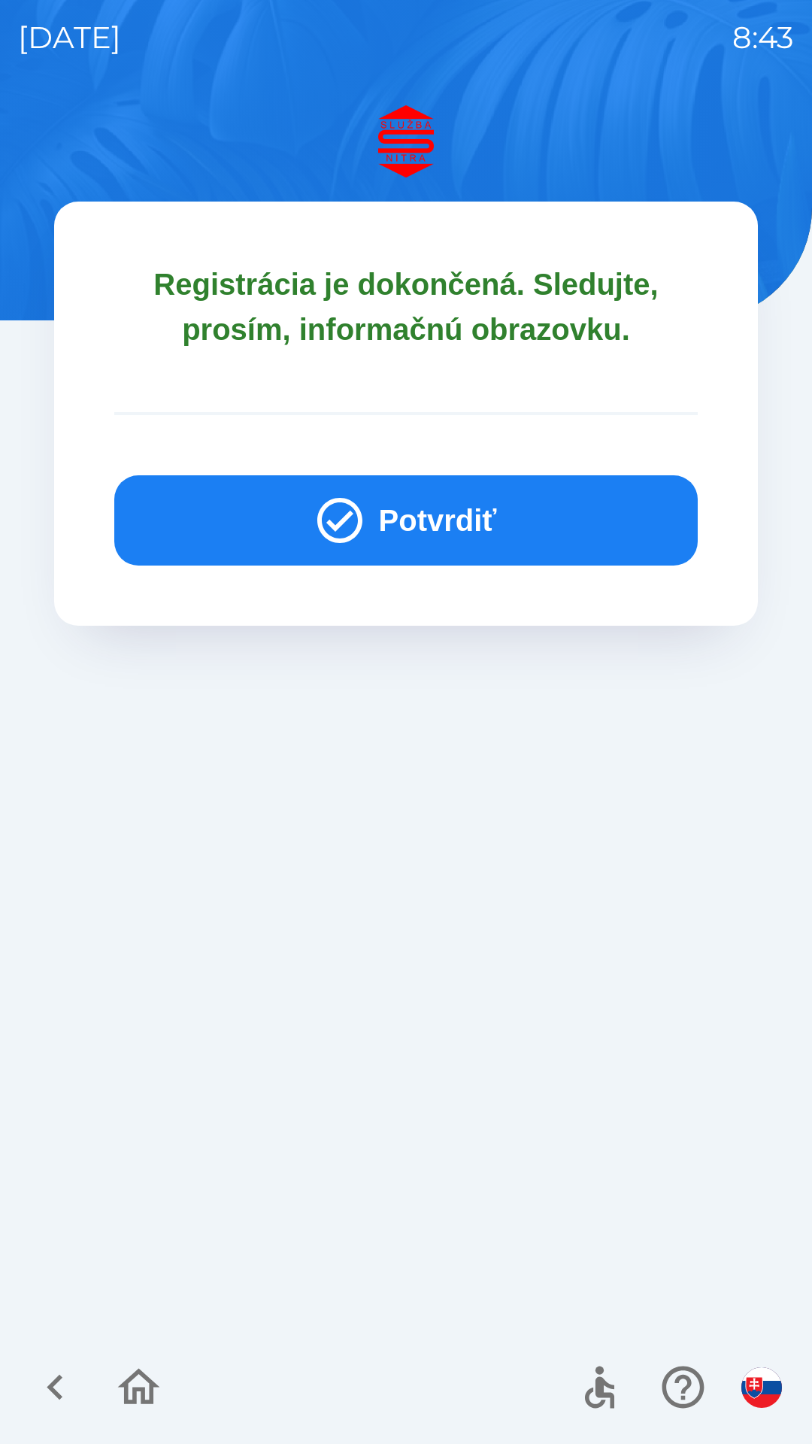
click at [475, 530] on button "Potvrdiť" at bounding box center [406, 520] width 584 height 90
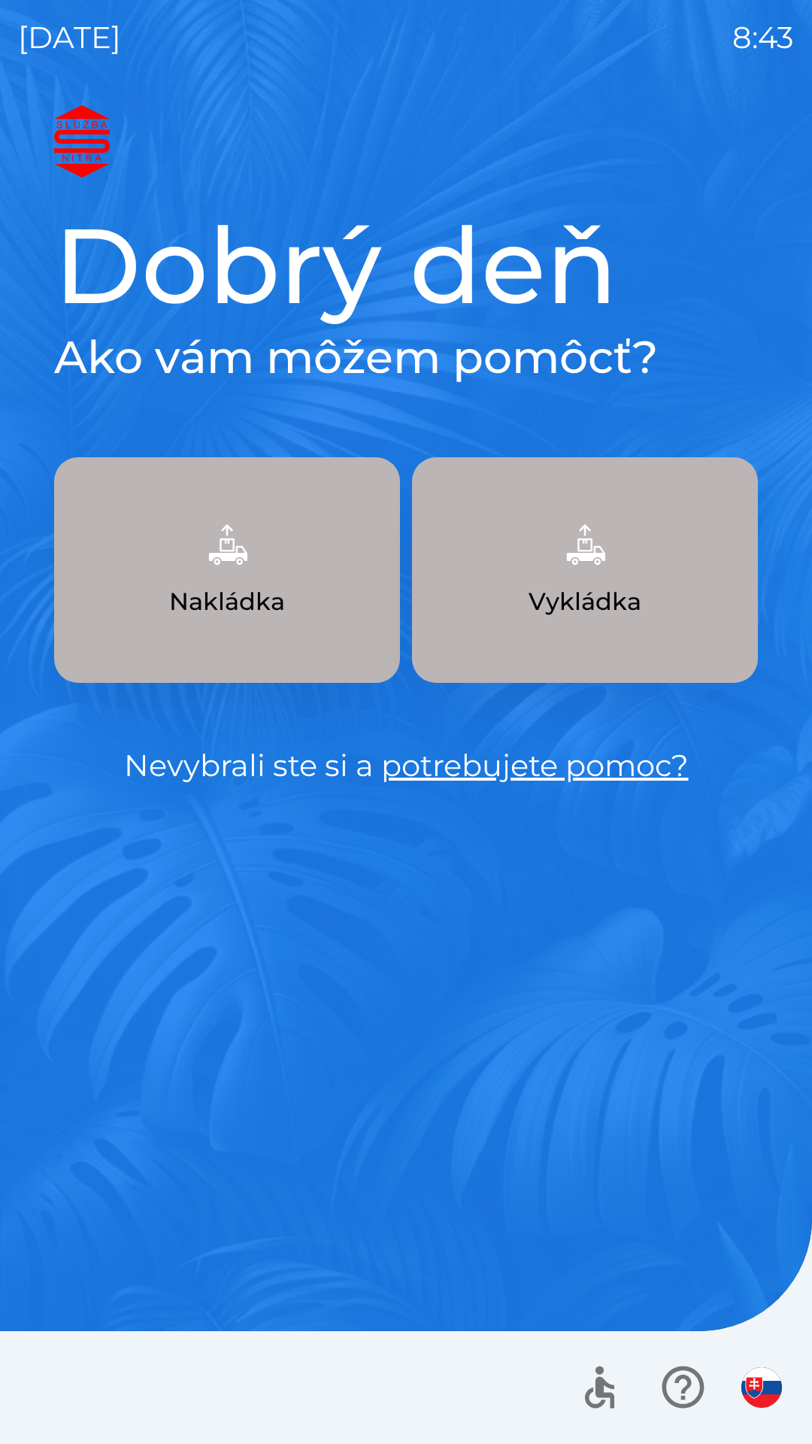
click at [619, 578] on button "Vykládka" at bounding box center [585, 570] width 346 height 226
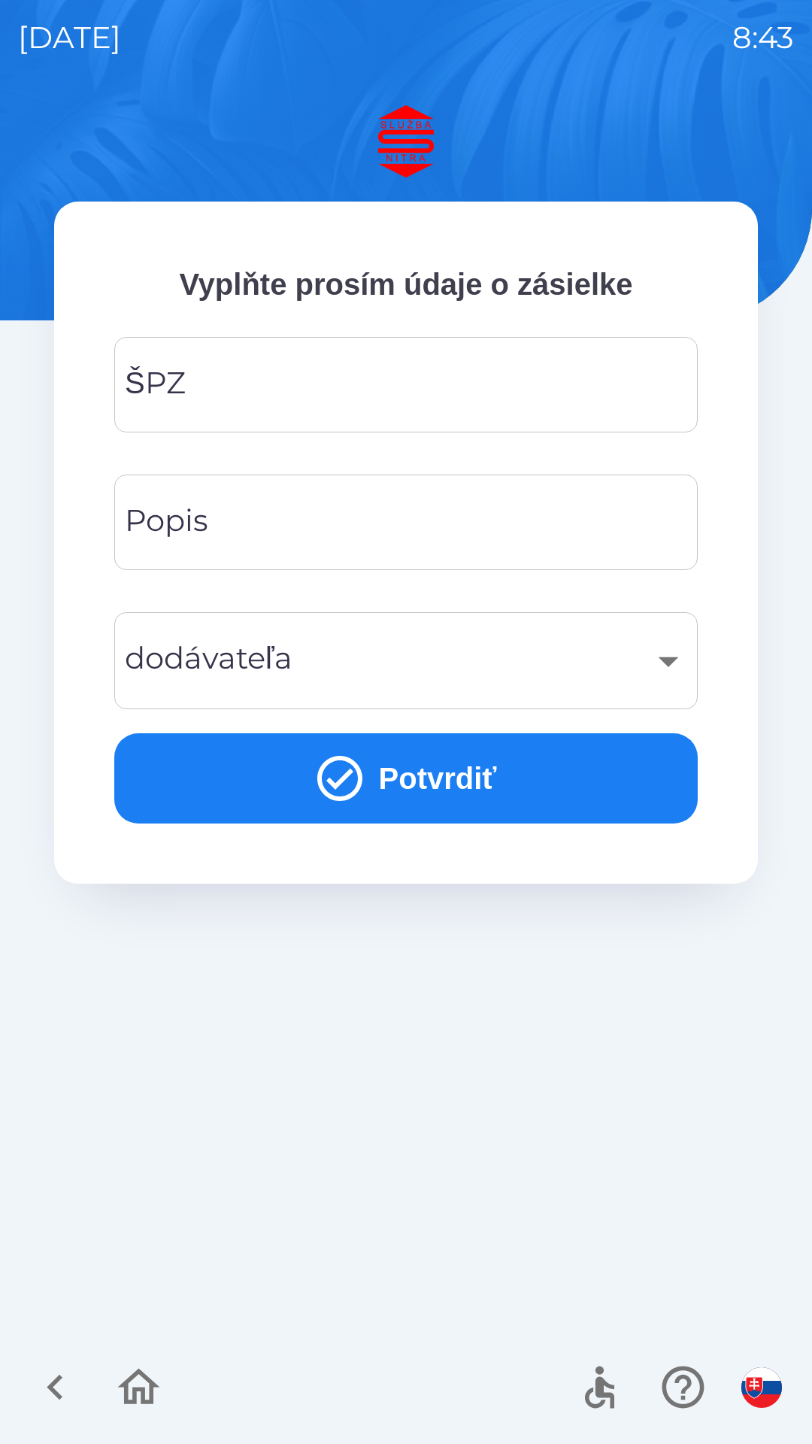
click at [348, 369] on input "ŠPZ" at bounding box center [406, 384] width 548 height 59
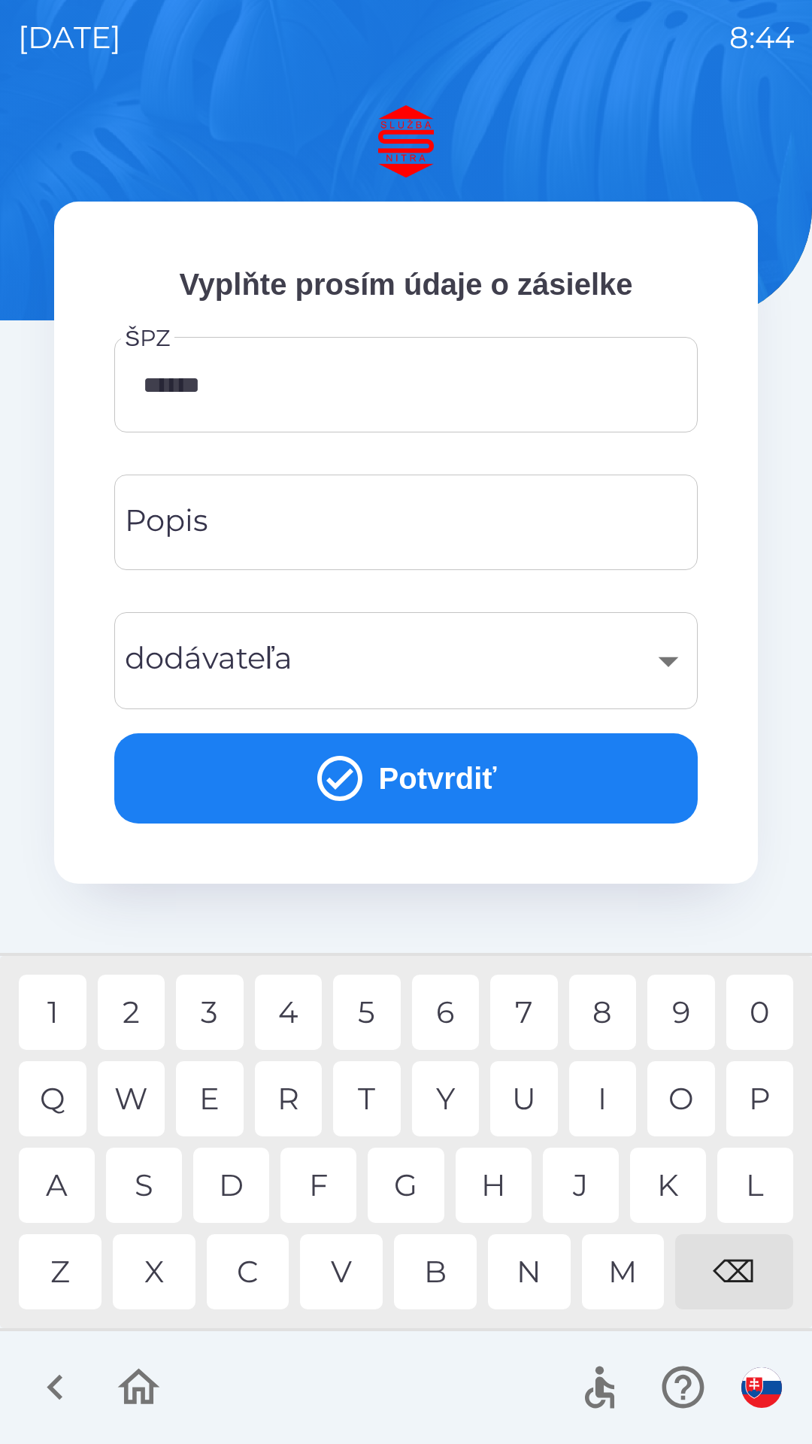
click at [444, 1263] on div "B" at bounding box center [435, 1271] width 83 height 75
type input "*******"
click at [398, 648] on div "​" at bounding box center [406, 660] width 548 height 61
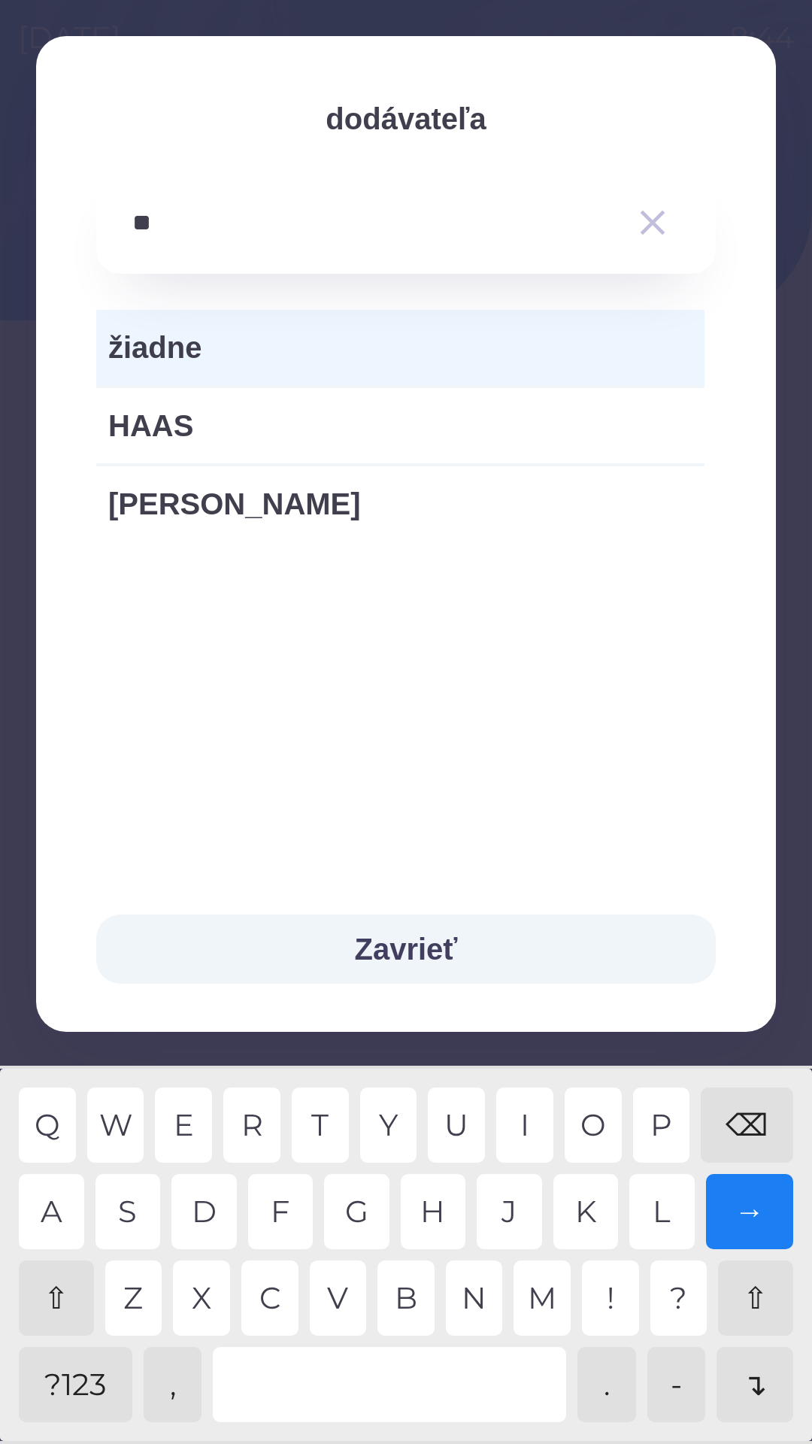
click at [53, 1201] on div "A" at bounding box center [51, 1211] width 65 height 75
type input "*****"
click at [227, 217] on input "*****" at bounding box center [375, 222] width 487 height 41
click at [214, 339] on span "žiadne" at bounding box center [400, 347] width 584 height 45
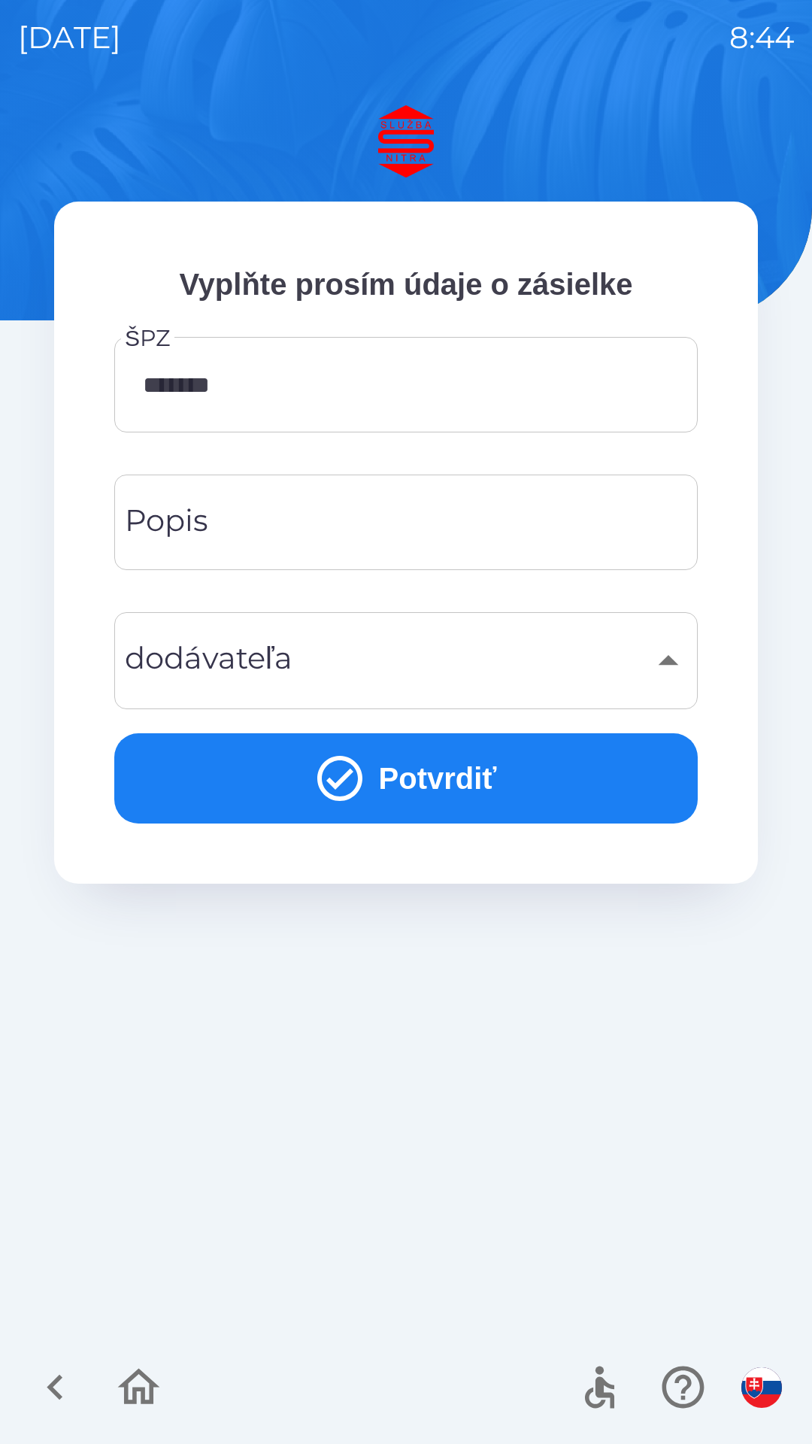
click at [405, 647] on div "​" at bounding box center [406, 660] width 548 height 61
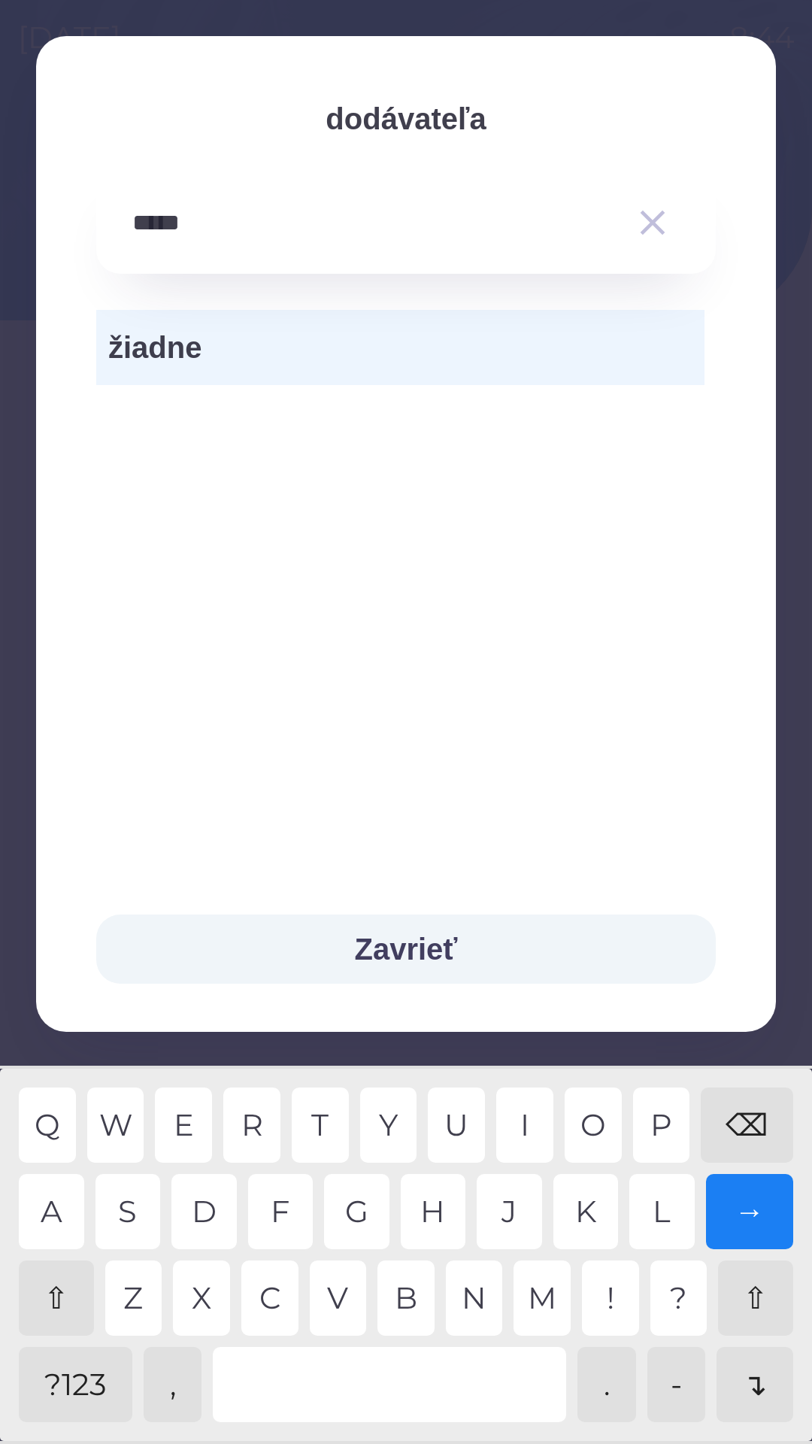
click at [63, 1294] on div "⇧" at bounding box center [56, 1298] width 75 height 75
click at [438, 937] on button "Zavrieť" at bounding box center [406, 949] width 620 height 69
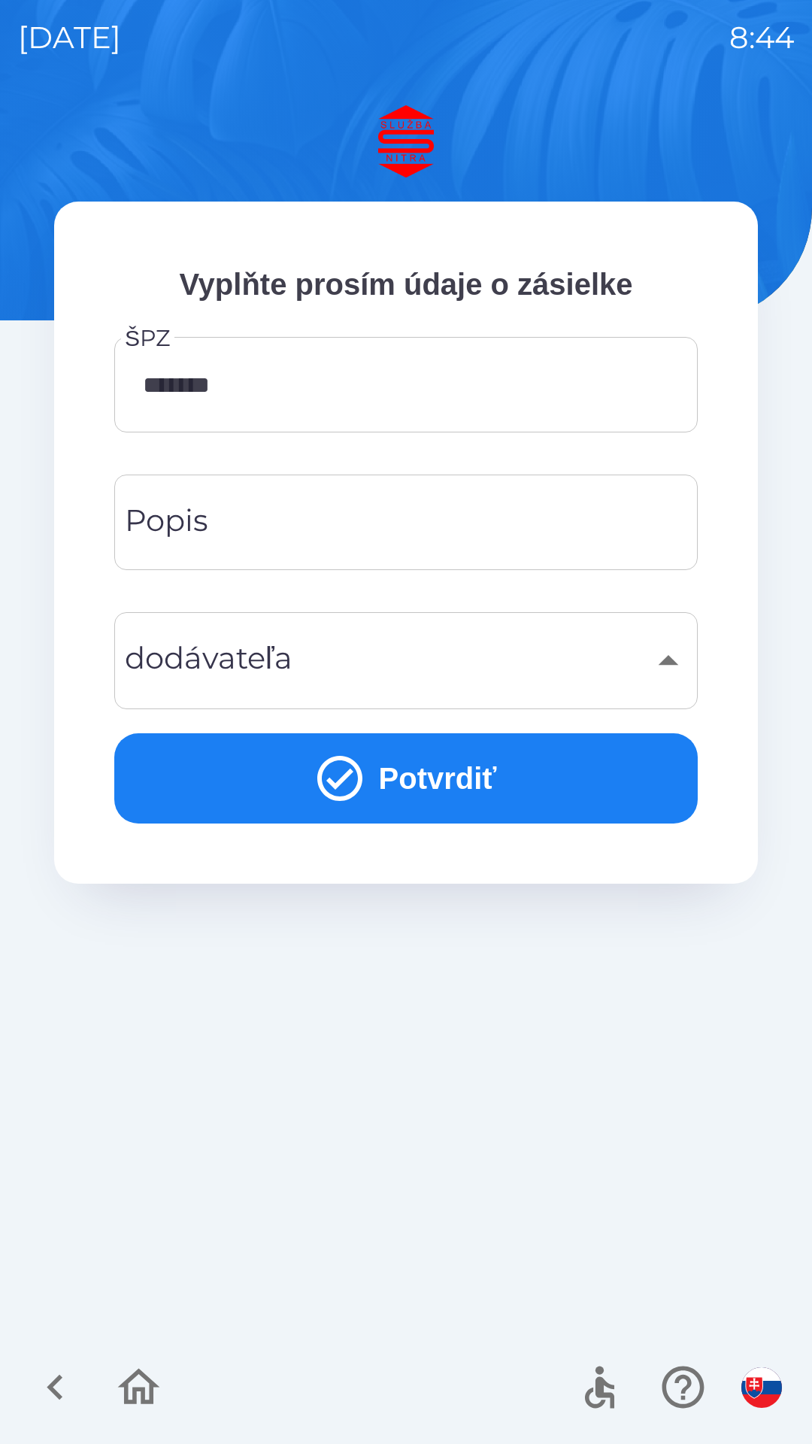
click at [478, 770] on button "Potvrdiť" at bounding box center [406, 778] width 584 height 90
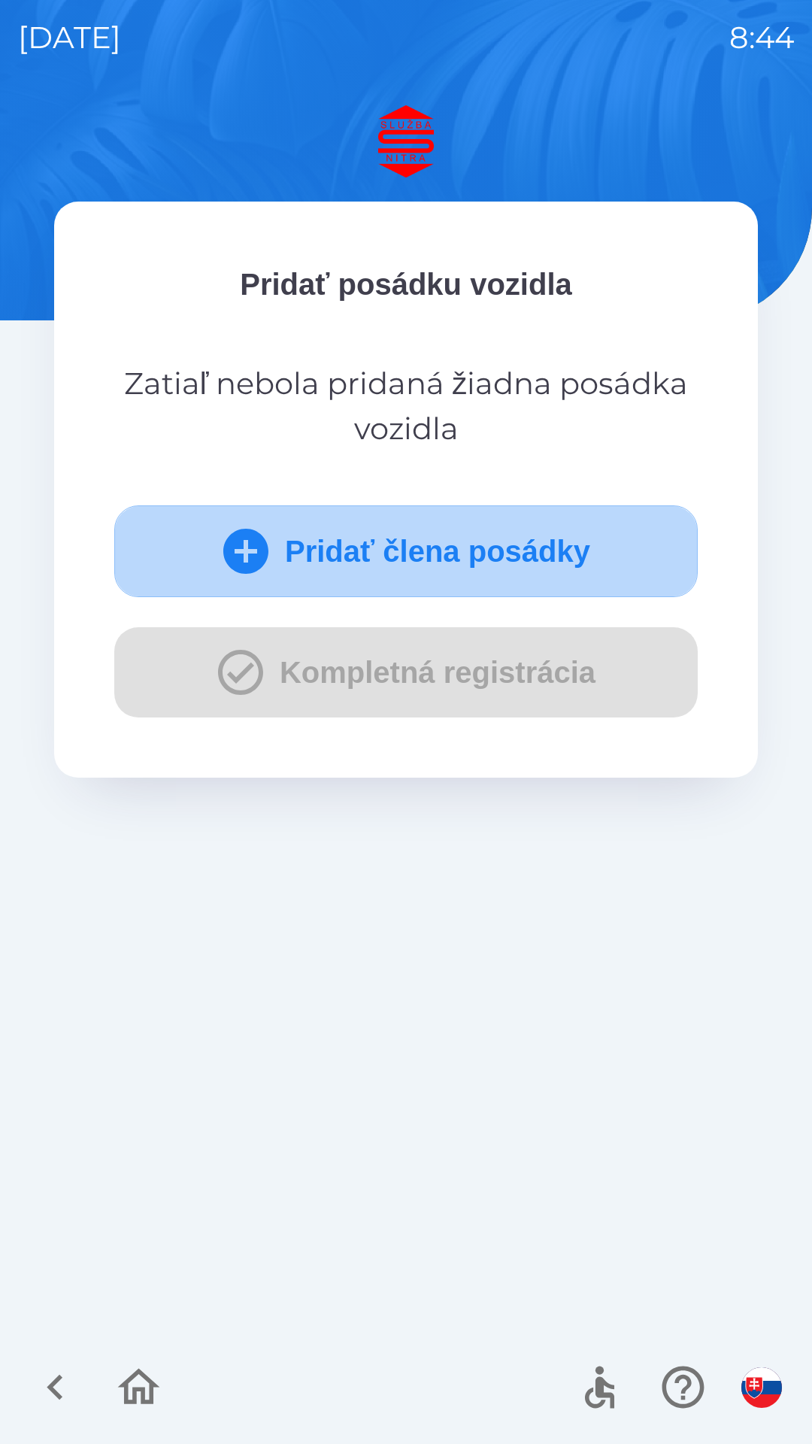
click at [489, 540] on button "Pridať člena posádky" at bounding box center [406, 551] width 584 height 92
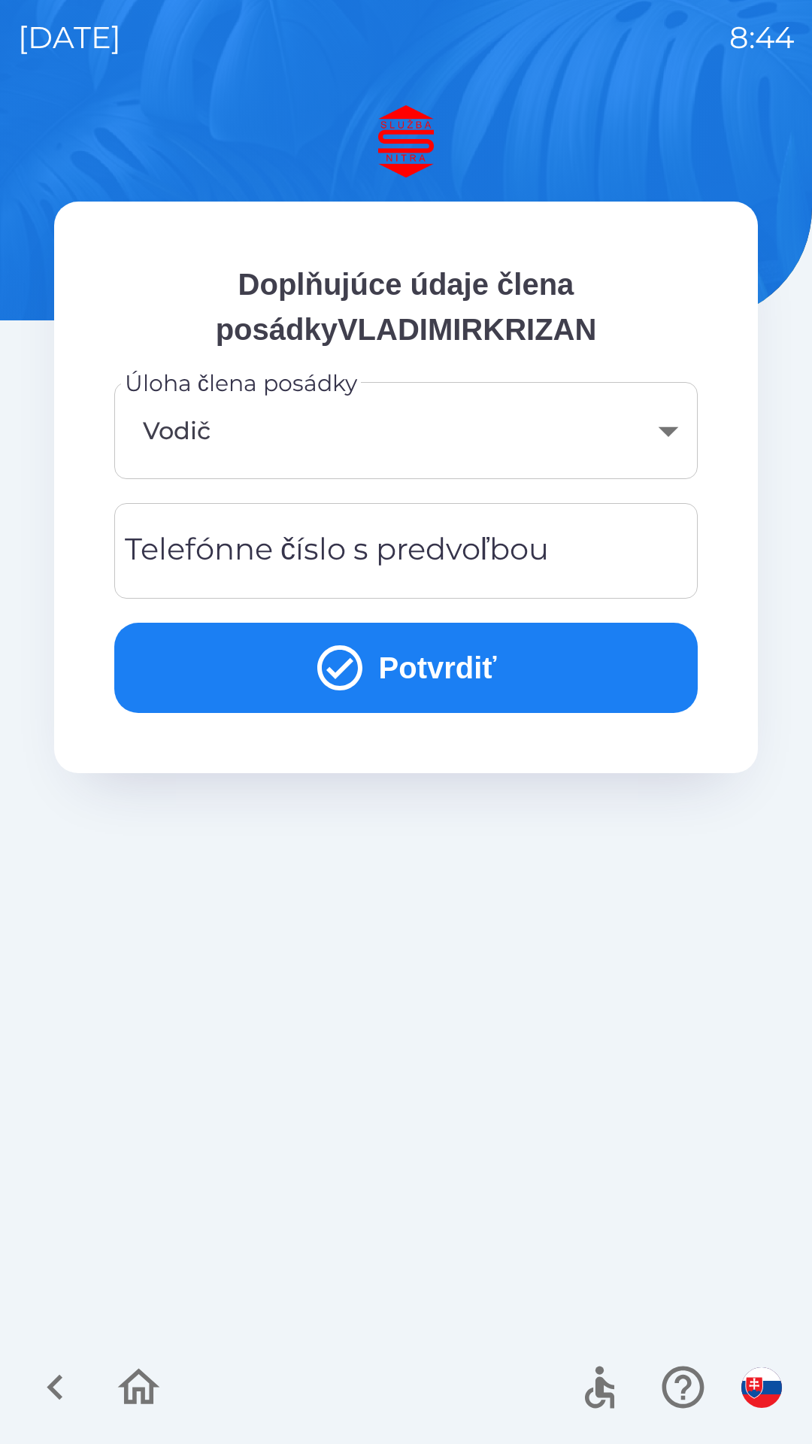
click at [487, 654] on button "Potvrdiť" at bounding box center [406, 668] width 584 height 90
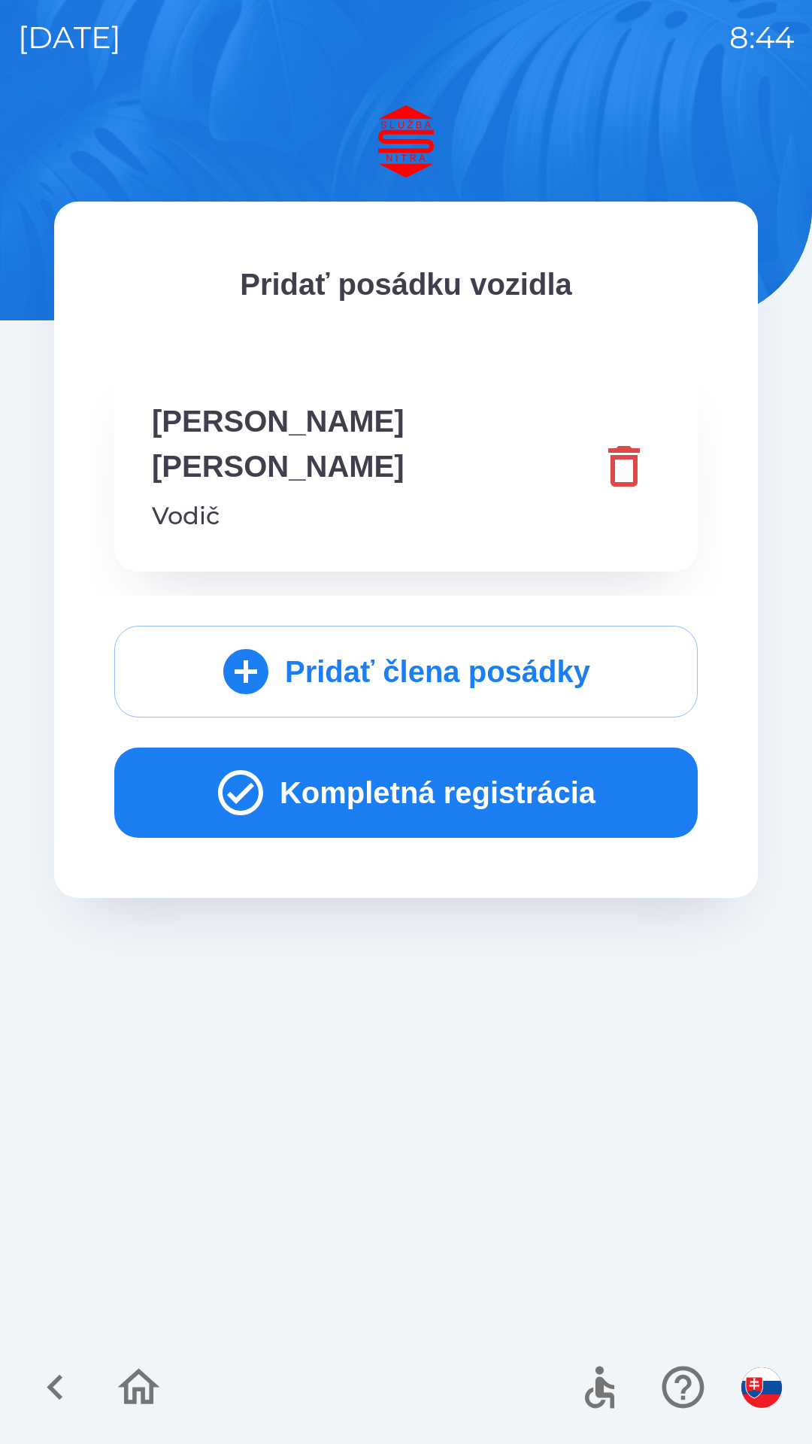
click at [498, 748] on button "Kompletná registrácia" at bounding box center [406, 793] width 584 height 90
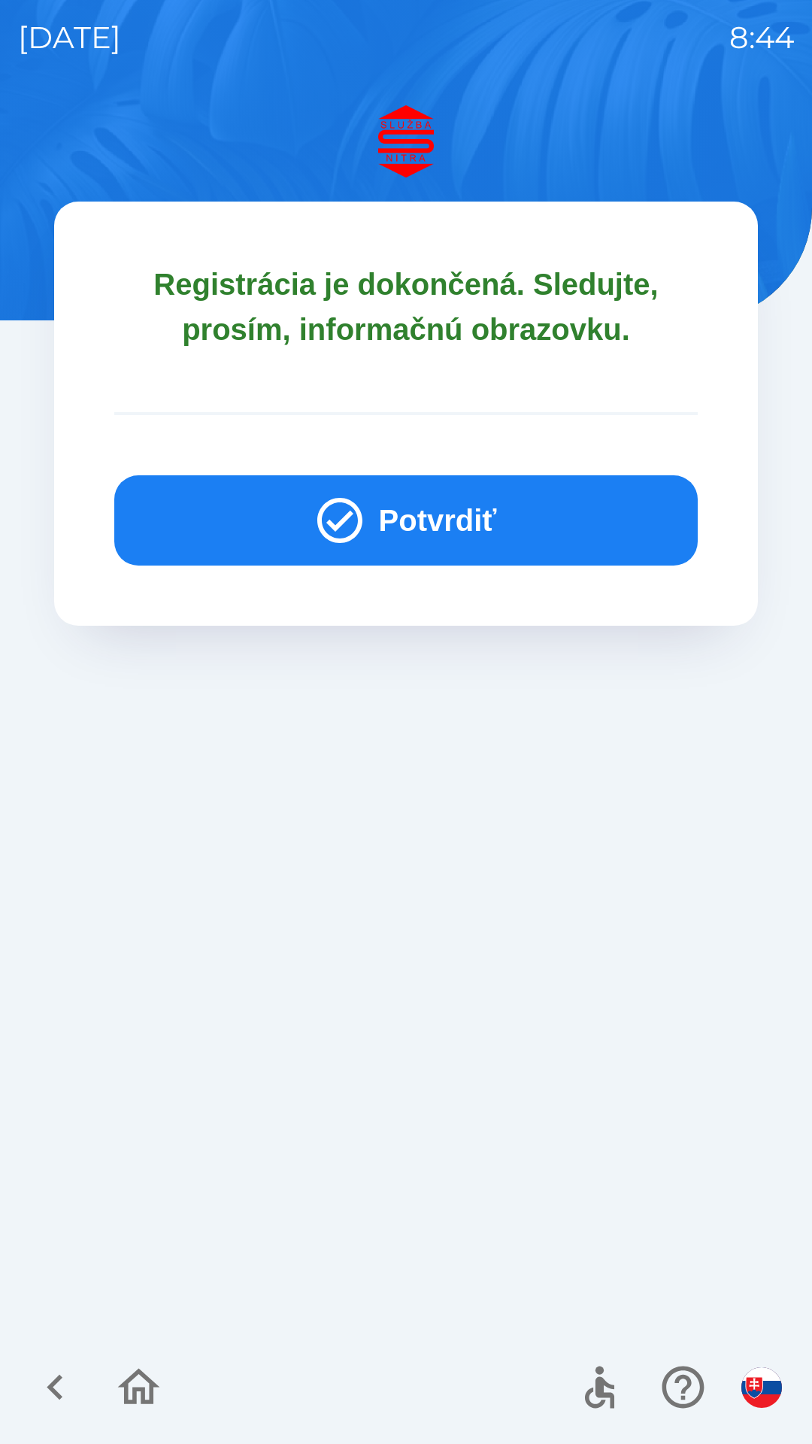
click at [490, 501] on button "Potvrdiť" at bounding box center [406, 520] width 584 height 90
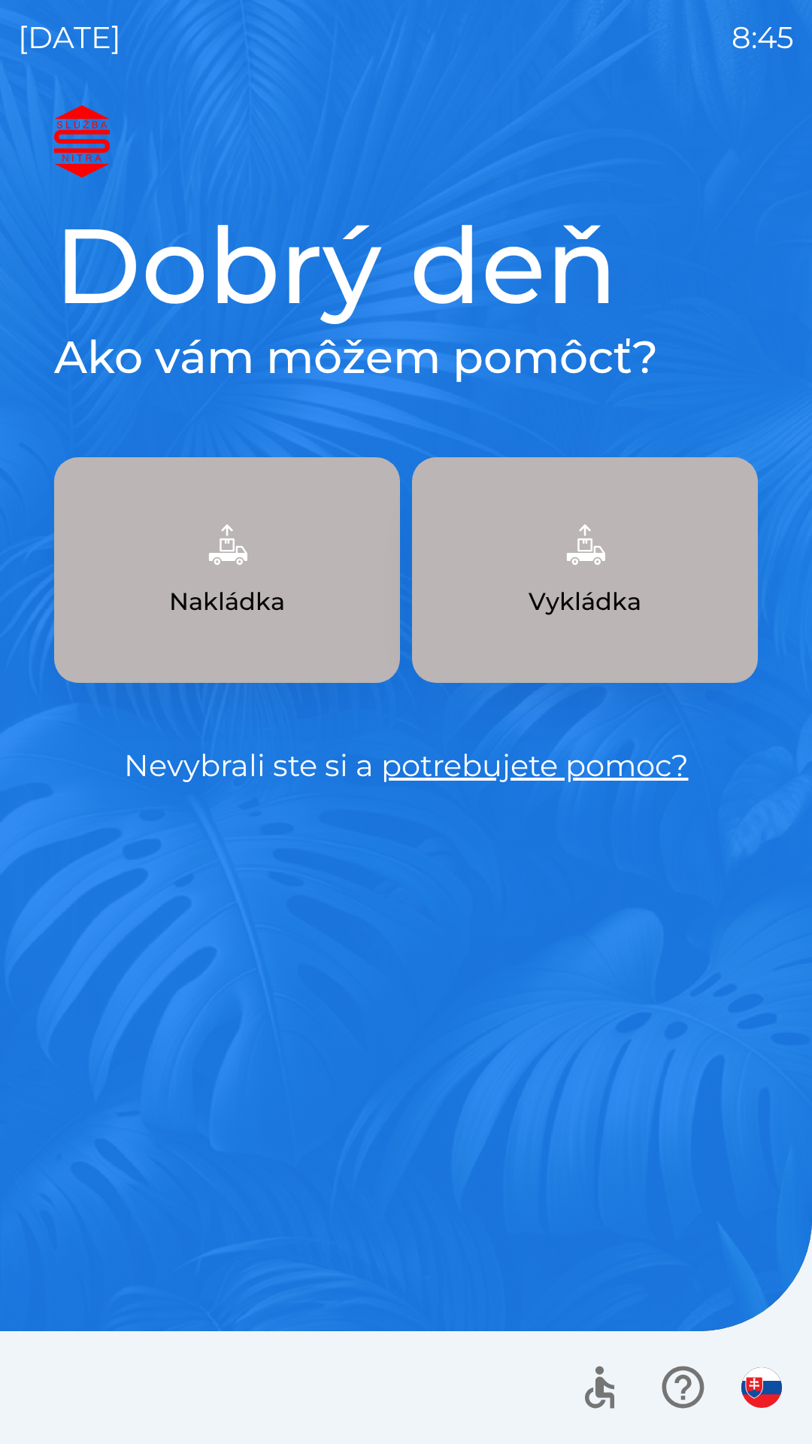
click at [597, 594] on p "Vykládka" at bounding box center [585, 602] width 113 height 36
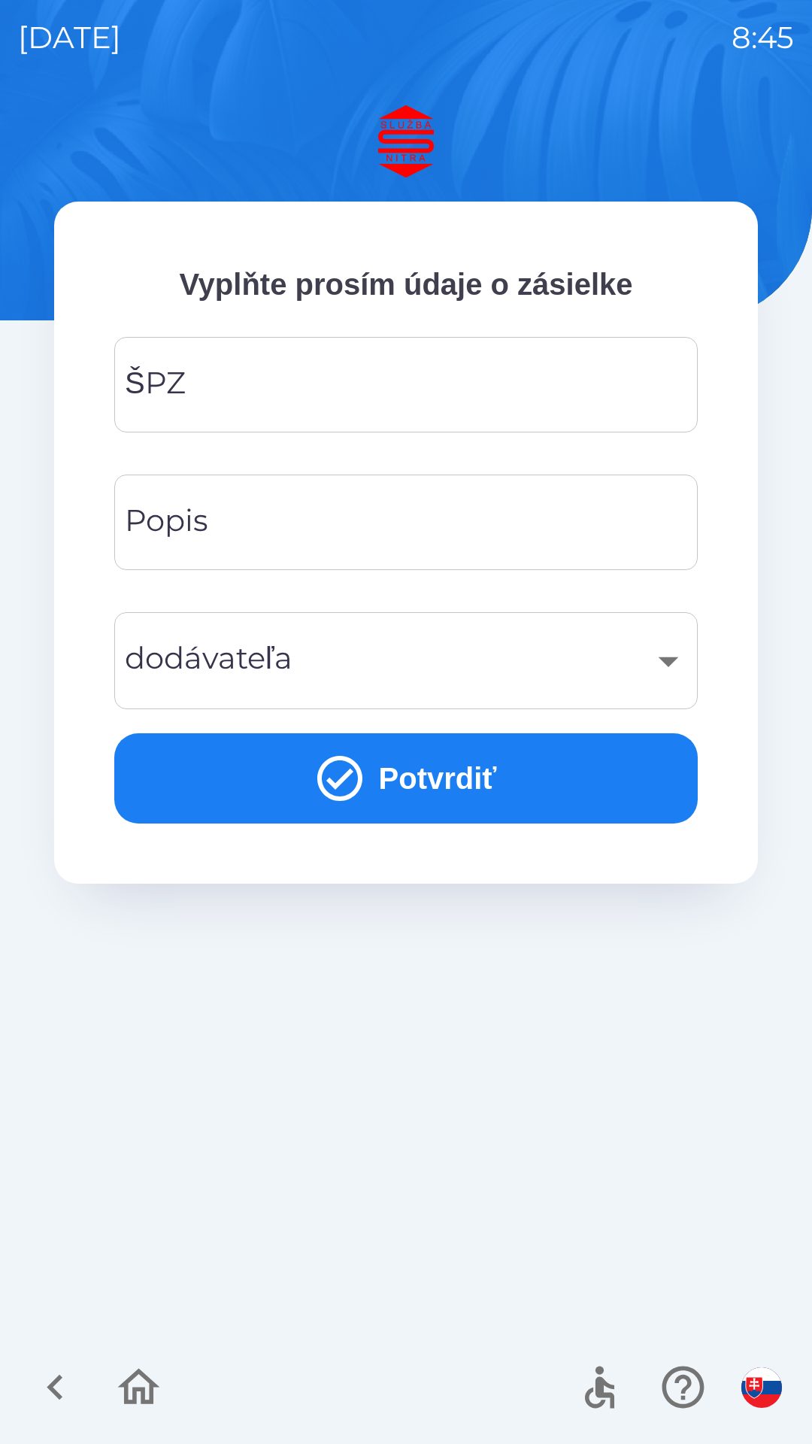
click at [329, 381] on input "ŠPZ" at bounding box center [406, 384] width 548 height 59
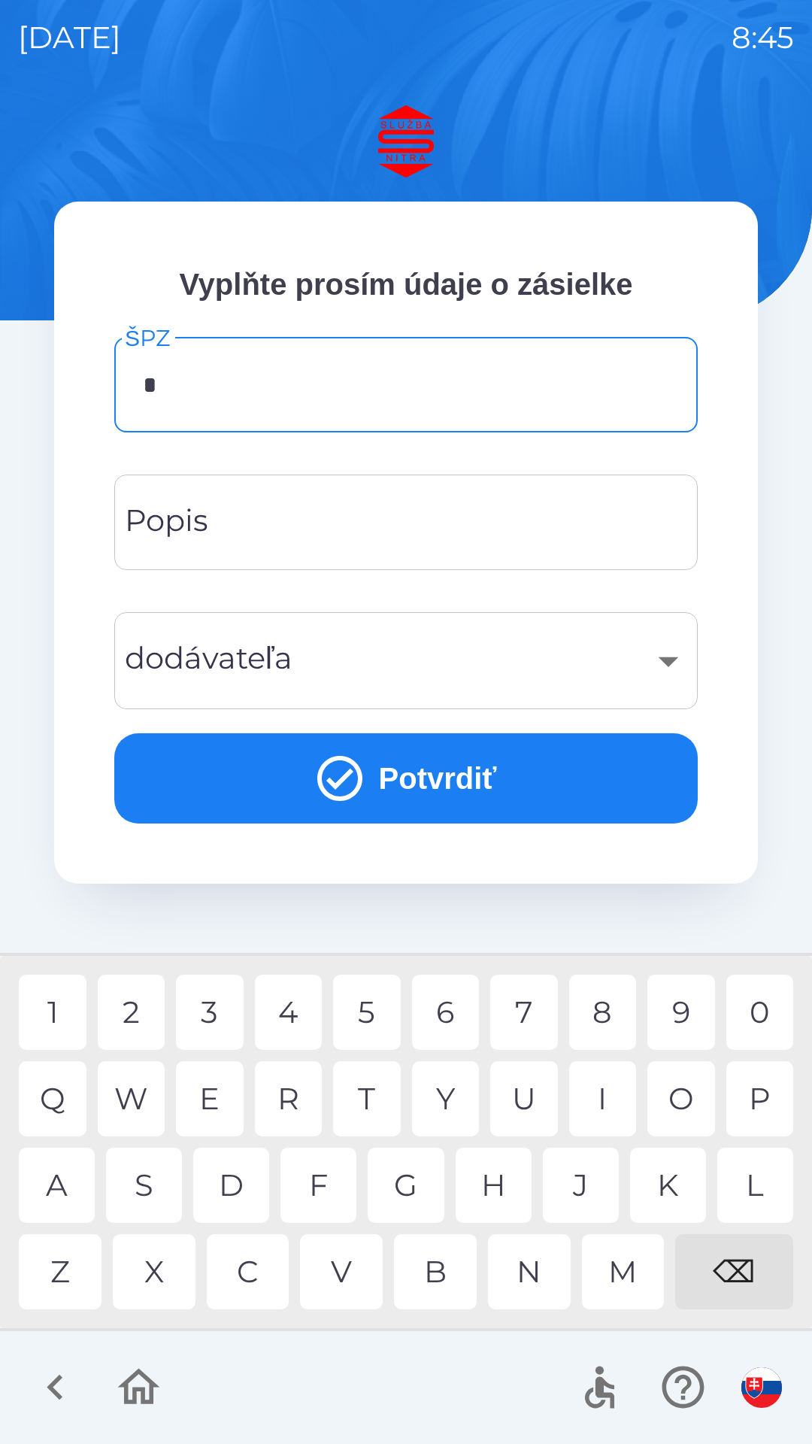
click at [440, 1278] on div "B" at bounding box center [435, 1271] width 83 height 75
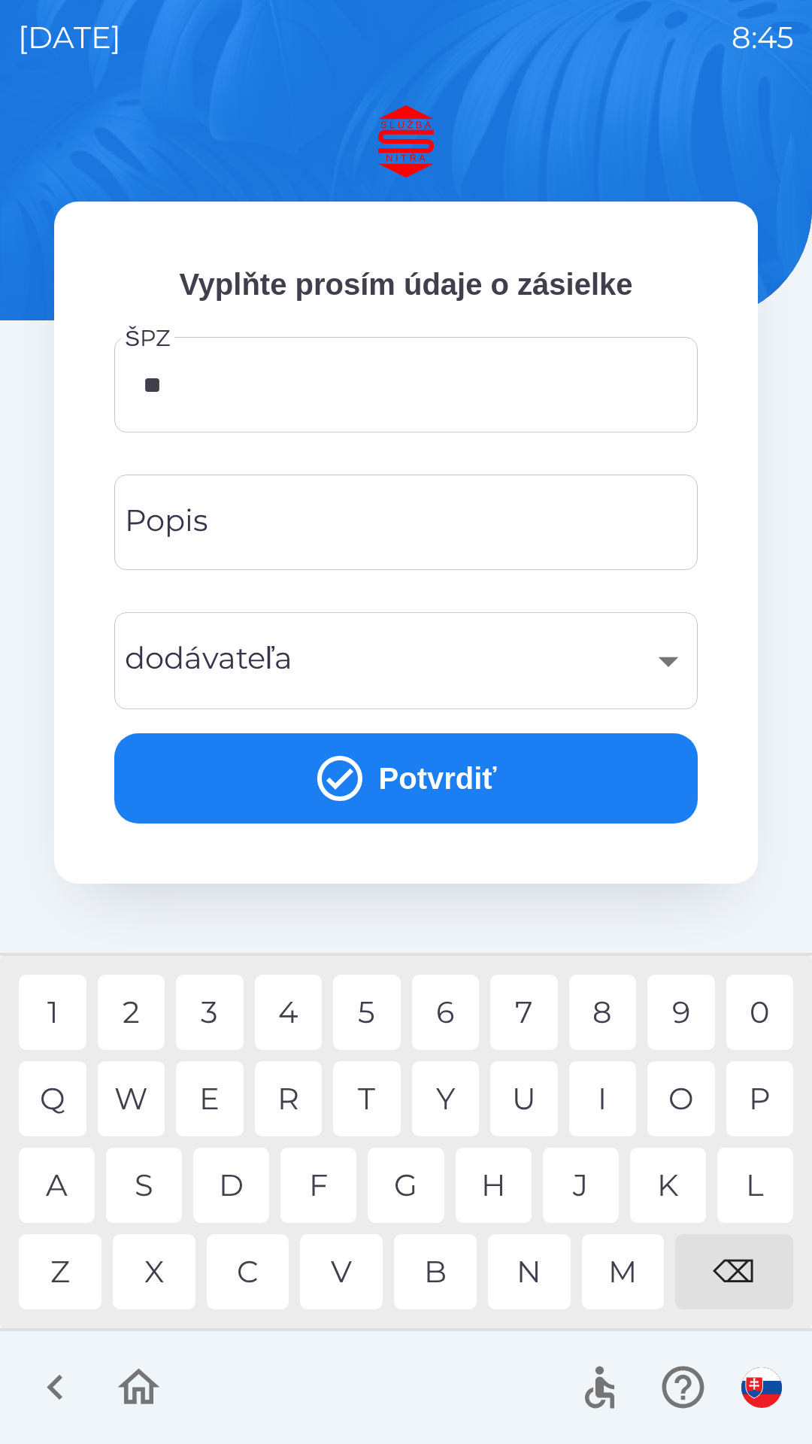
click at [536, 1270] on div "N" at bounding box center [529, 1271] width 83 height 75
click at [742, 1263] on div "⌫" at bounding box center [734, 1271] width 118 height 75
click at [449, 1012] on div "6" at bounding box center [446, 1012] width 68 height 75
click at [610, 1018] on div "8" at bounding box center [603, 1012] width 68 height 75
click at [250, 1282] on div "C" at bounding box center [248, 1271] width 83 height 75
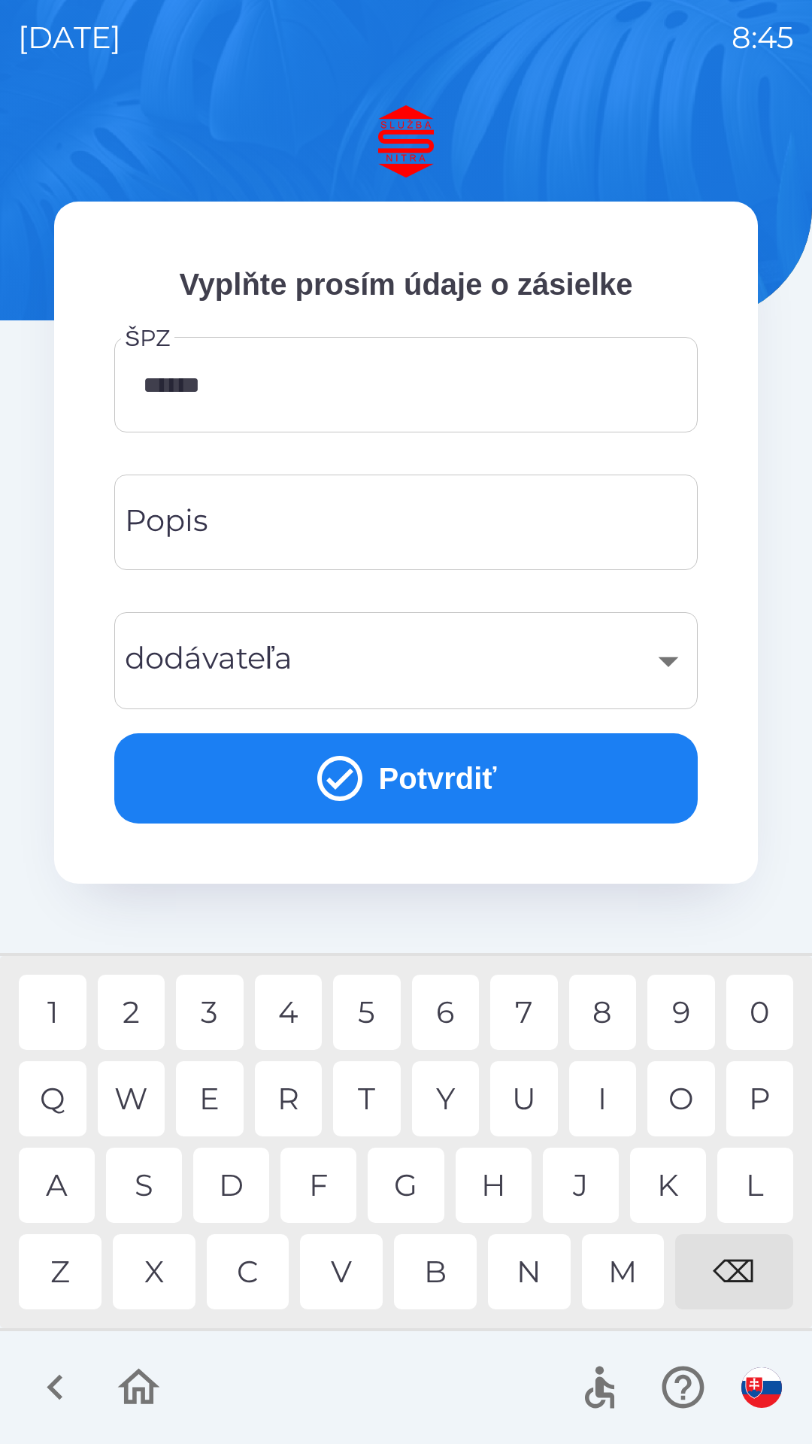
type input "*******"
click at [355, 661] on div "​" at bounding box center [406, 660] width 548 height 61
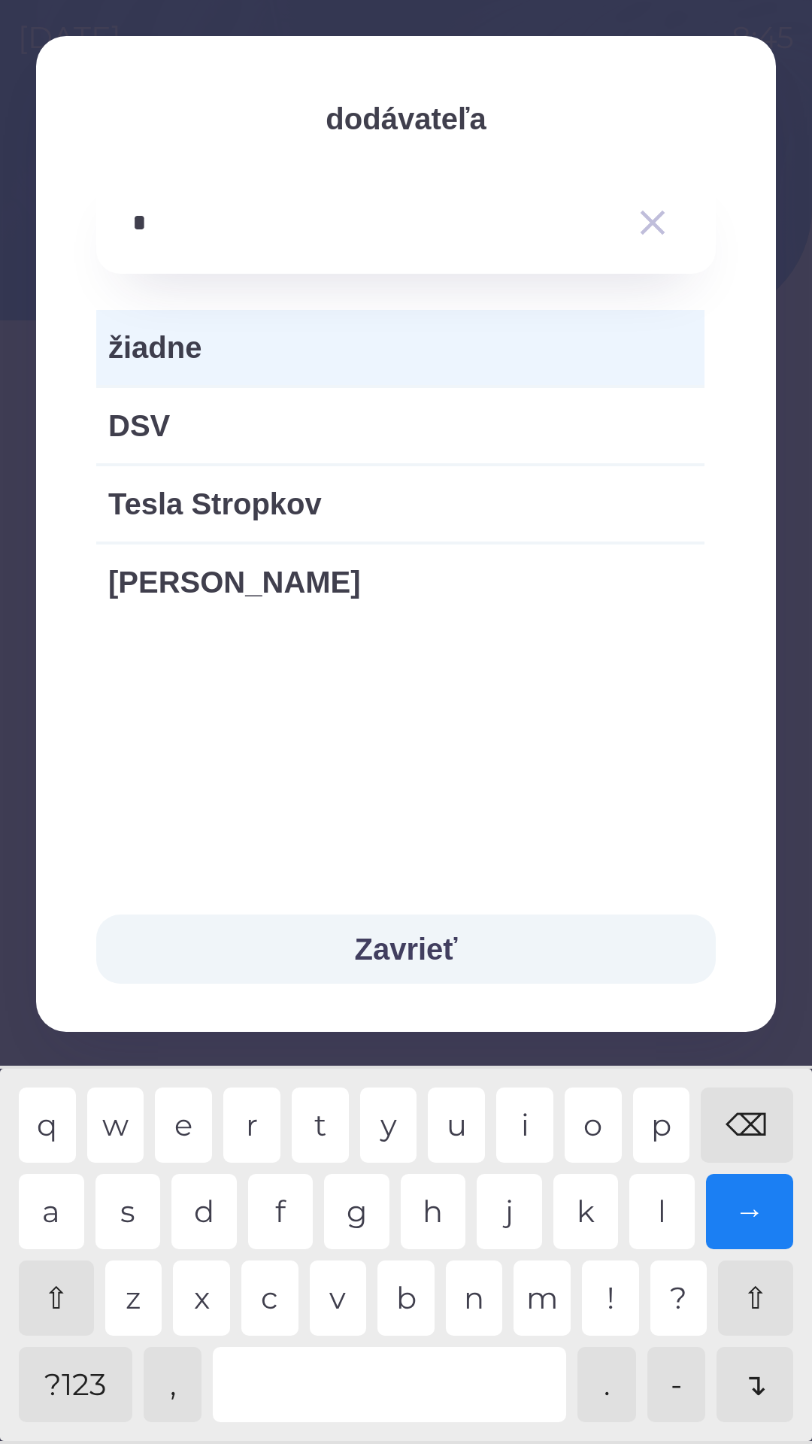
click at [345, 1301] on div "v" at bounding box center [338, 1298] width 57 height 75
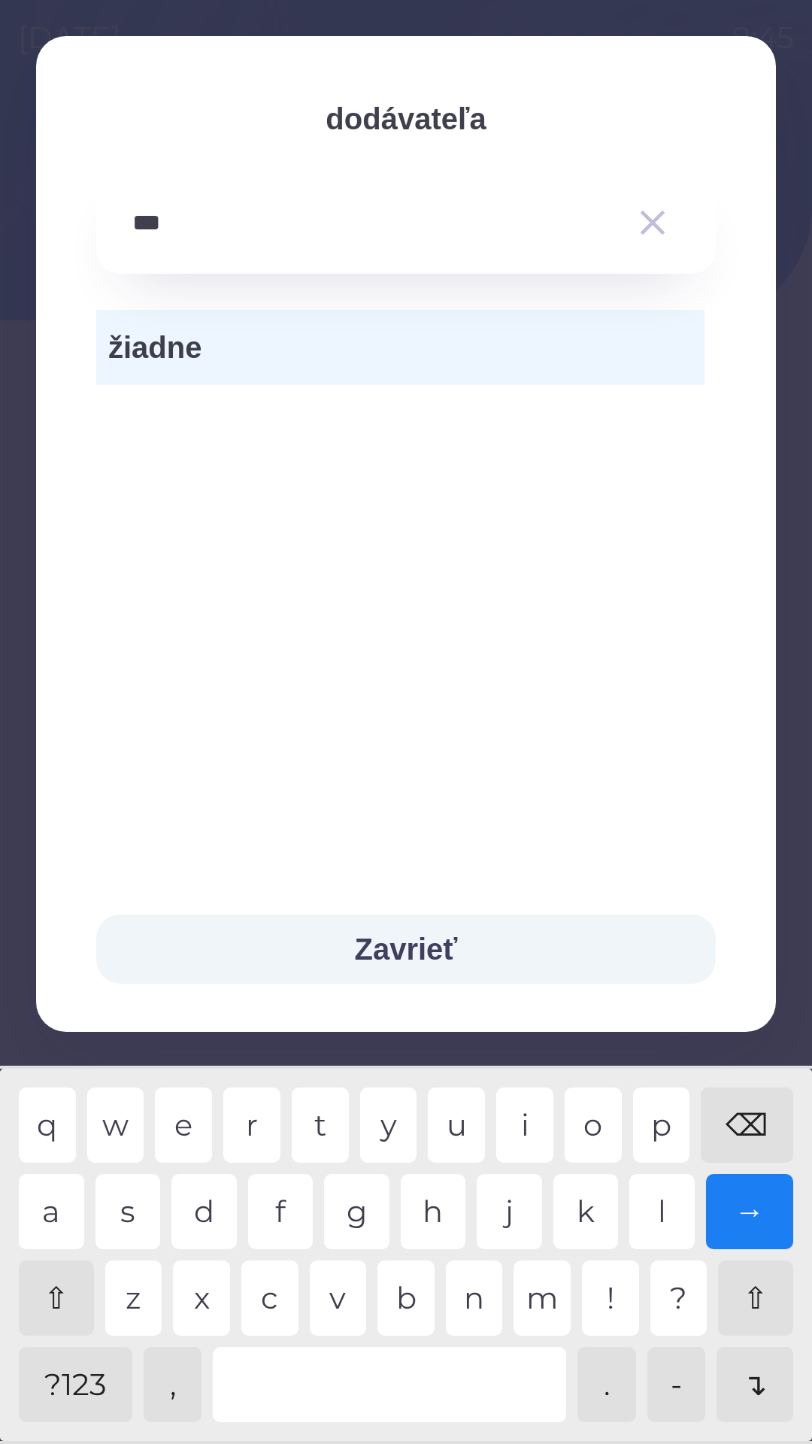
click at [191, 1117] on div "e" at bounding box center [183, 1125] width 57 height 75
click at [122, 1215] on div "s" at bounding box center [128, 1211] width 65 height 75
type input "******"
click at [439, 947] on button "Zavrieť" at bounding box center [406, 949] width 620 height 69
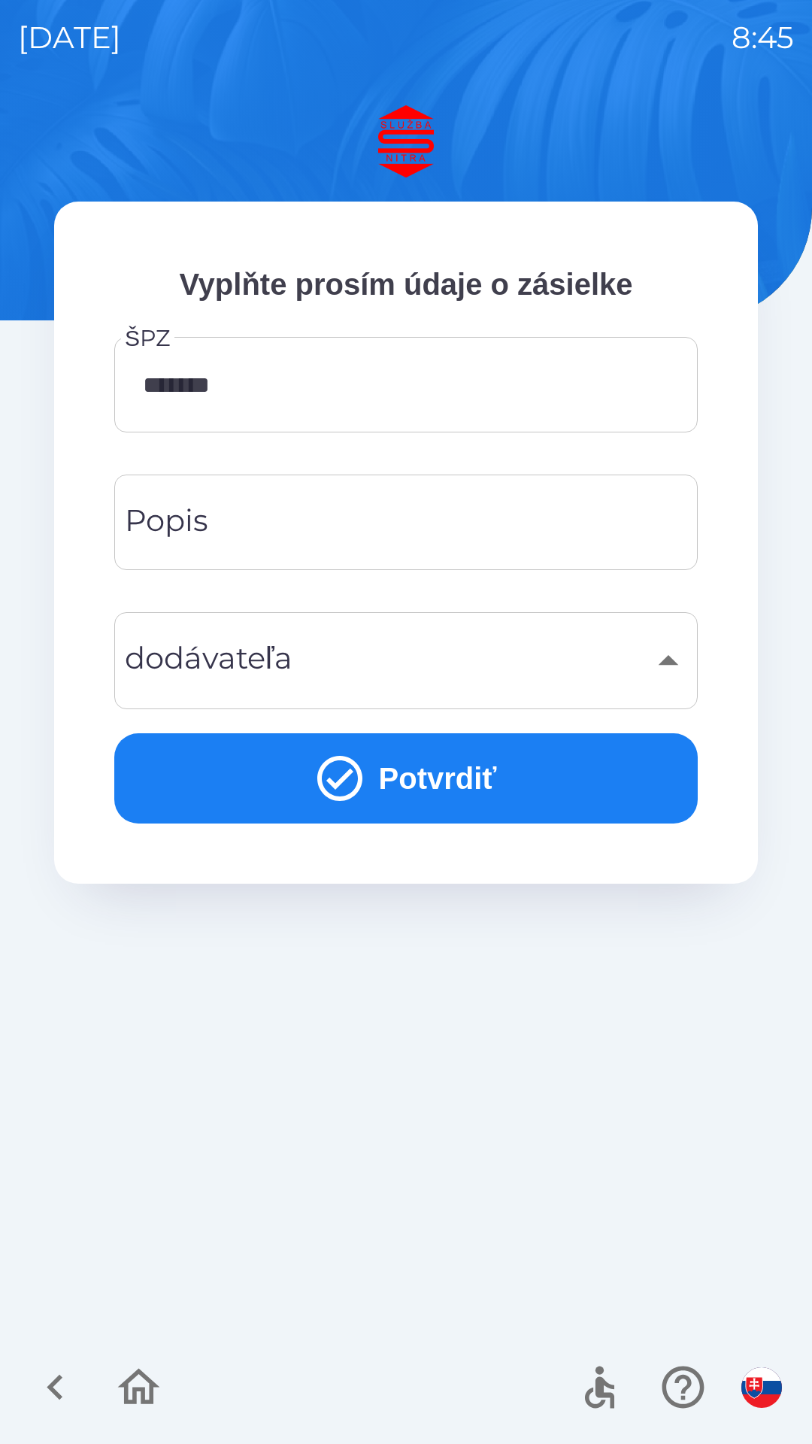
click at [455, 784] on button "Potvrdiť" at bounding box center [406, 778] width 584 height 90
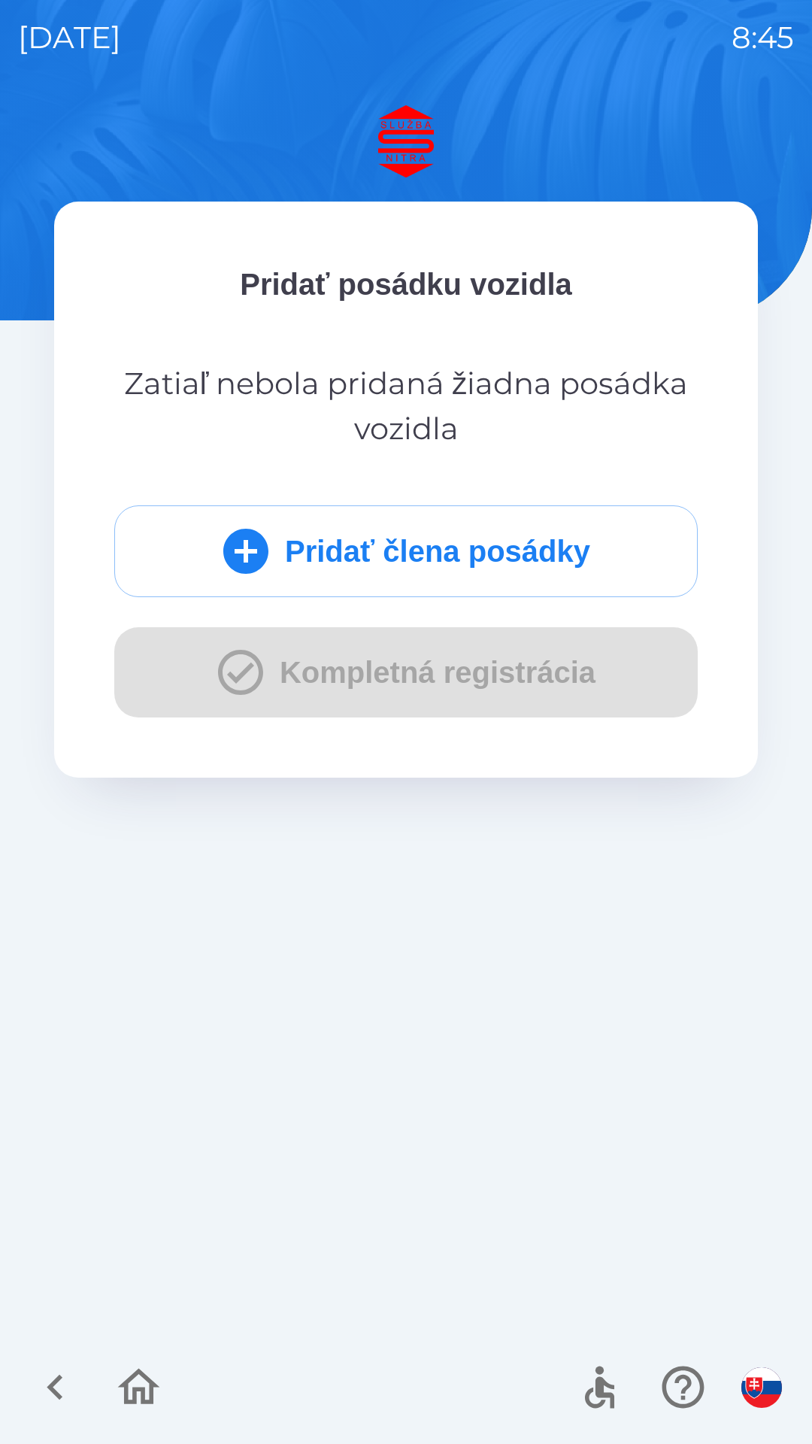
click at [456, 546] on button "Pridať člena posádky" at bounding box center [406, 551] width 584 height 92
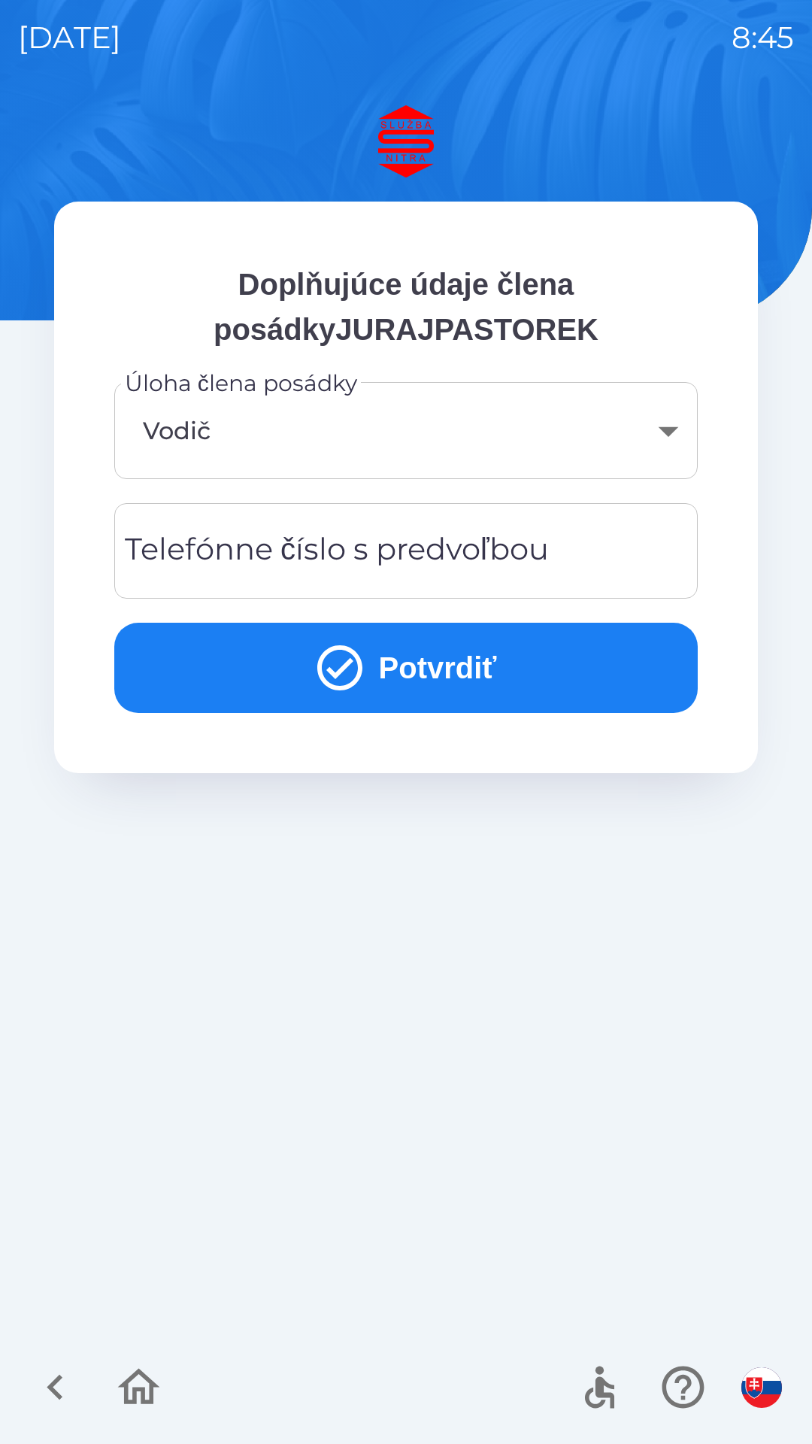
click at [450, 665] on button "Potvrdiť" at bounding box center [406, 668] width 584 height 90
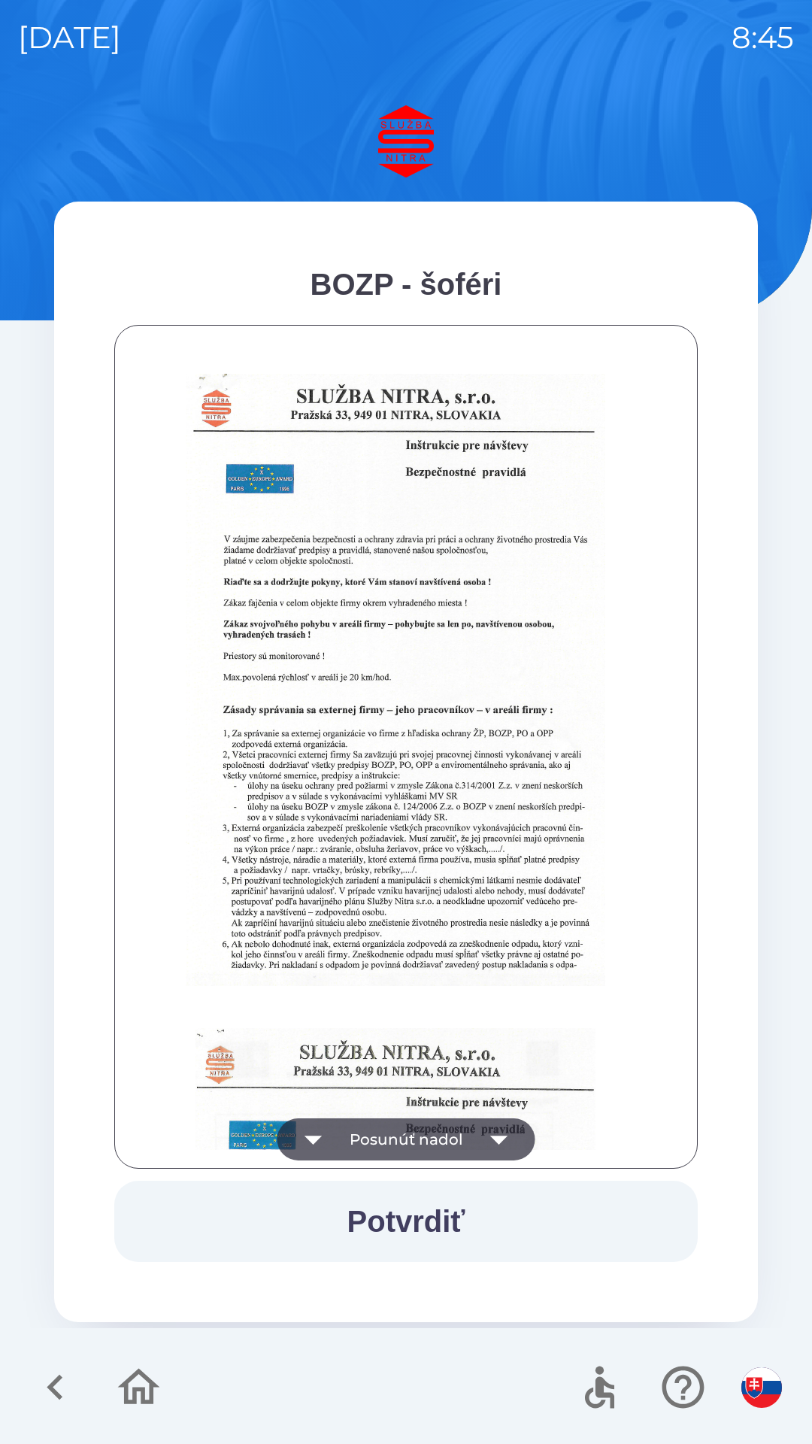
click at [433, 1139] on button "Posunúť nadol" at bounding box center [407, 1140] width 258 height 42
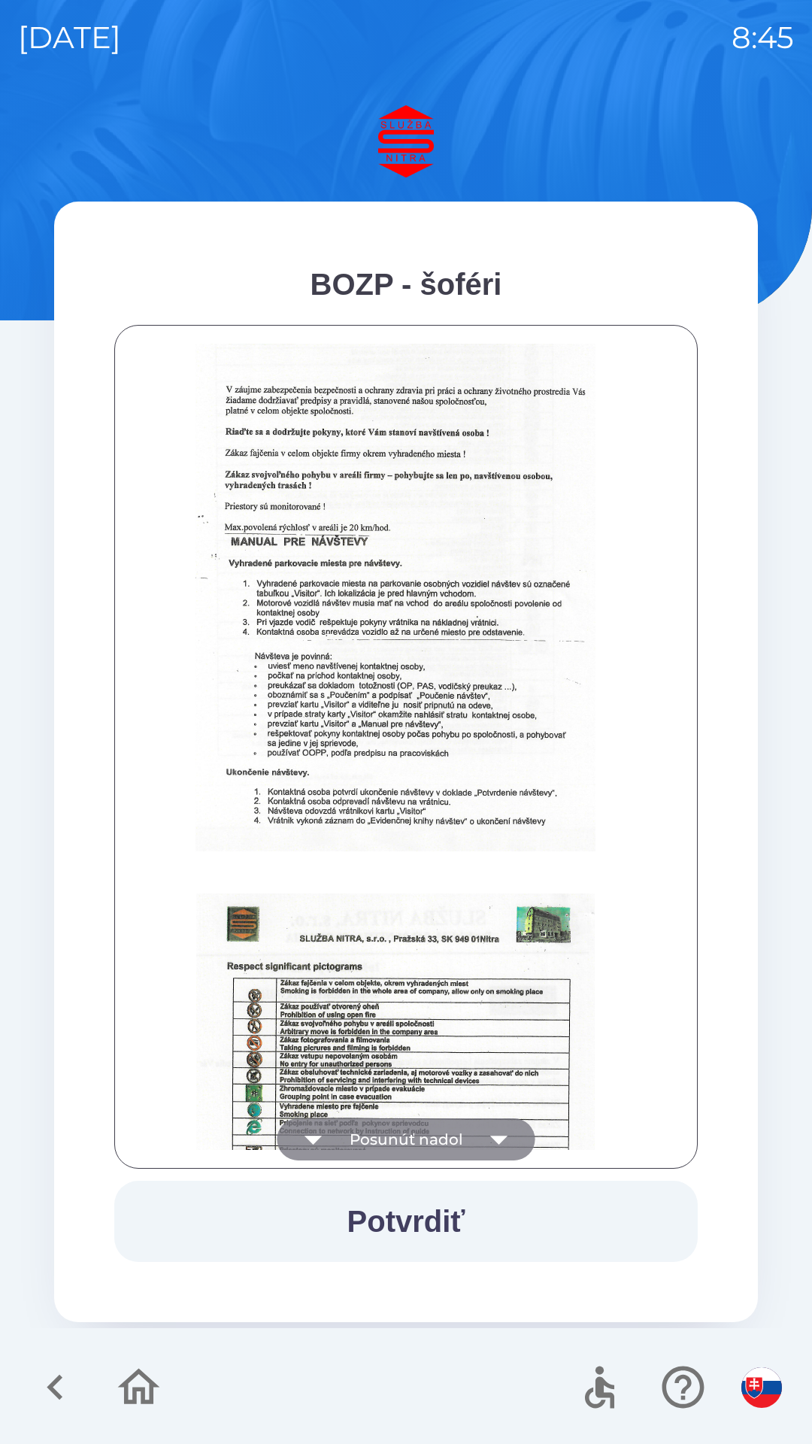
click at [421, 1134] on button "Posunúť nadol" at bounding box center [407, 1140] width 258 height 42
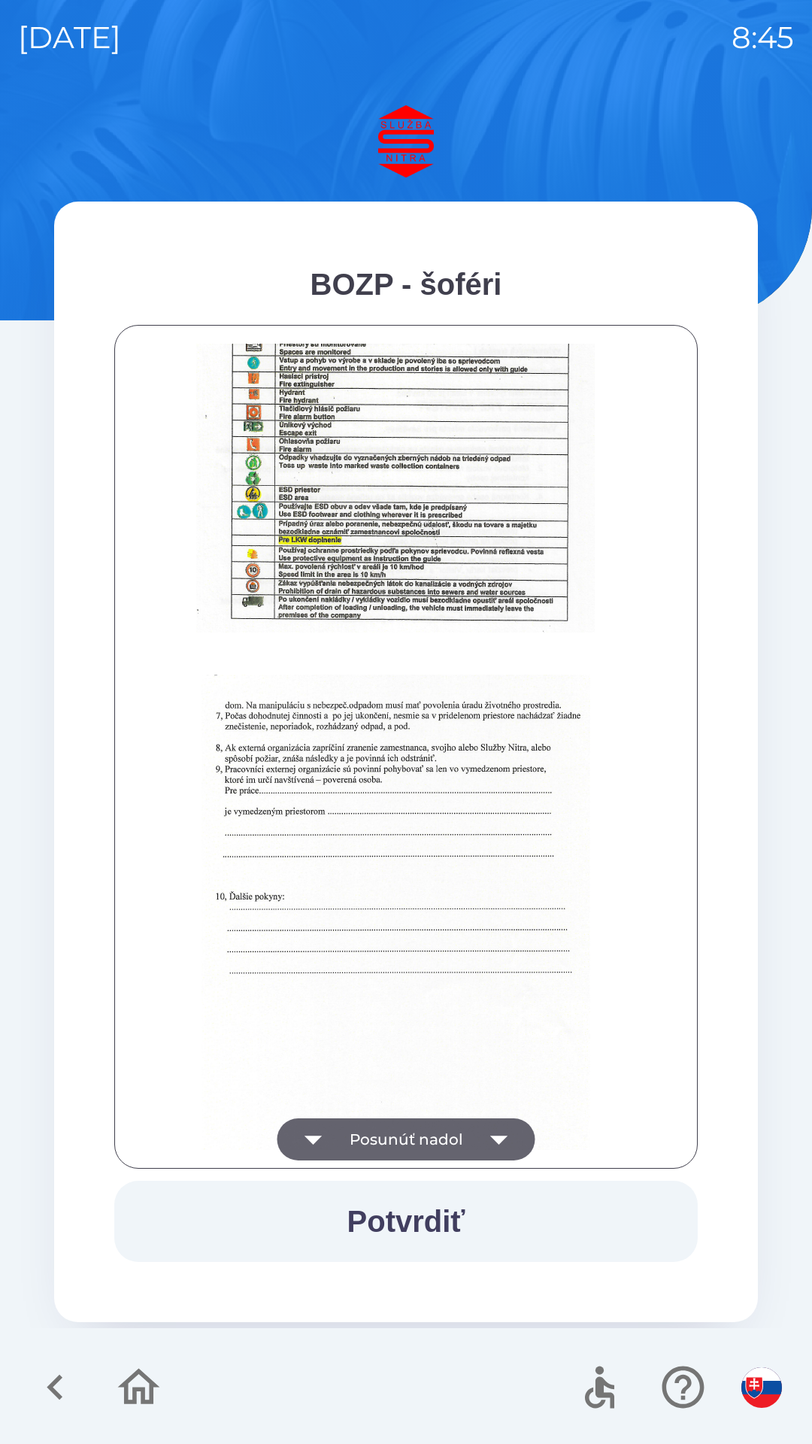
click at [433, 1140] on button "Posunúť nadol" at bounding box center [407, 1140] width 258 height 42
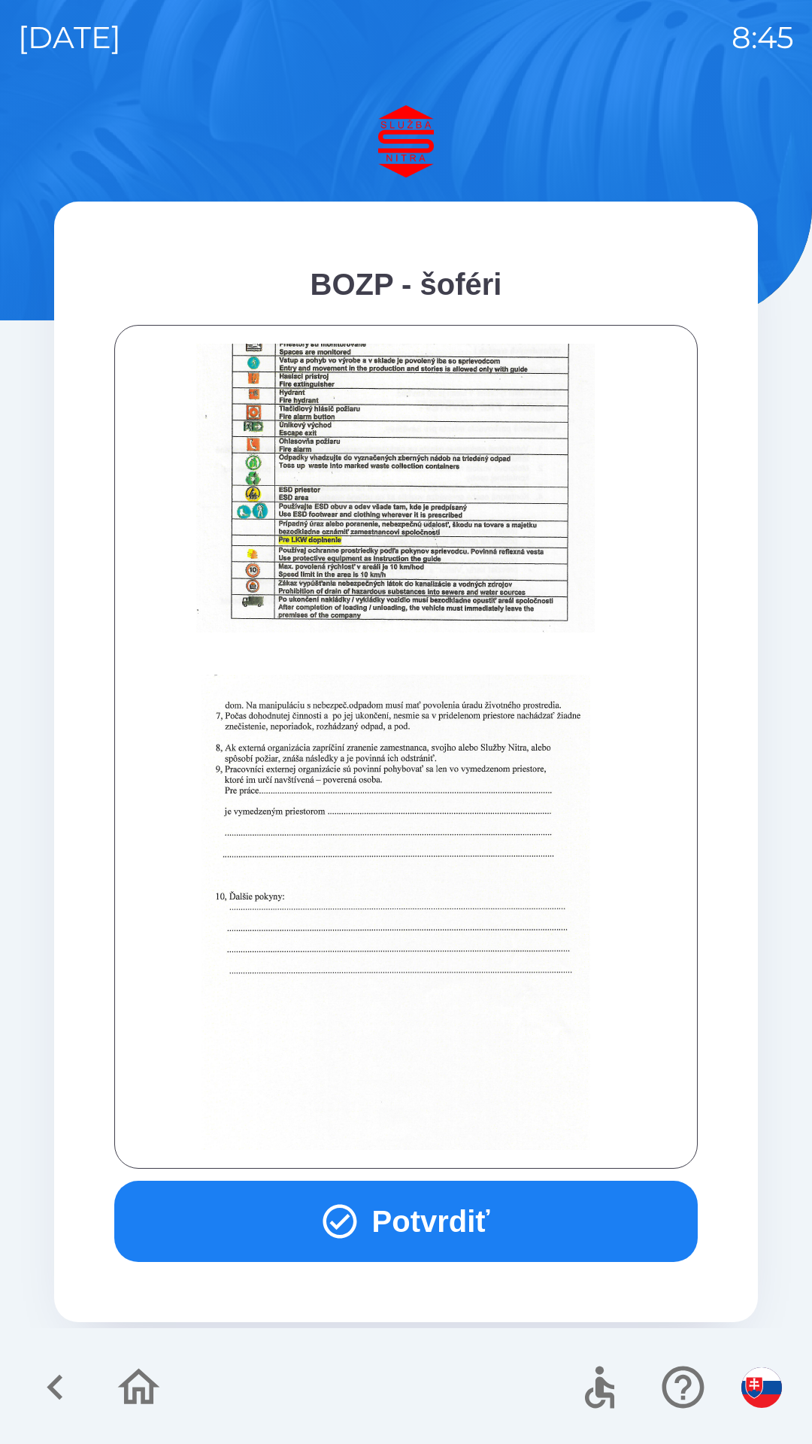
scroll to position [1686, 0]
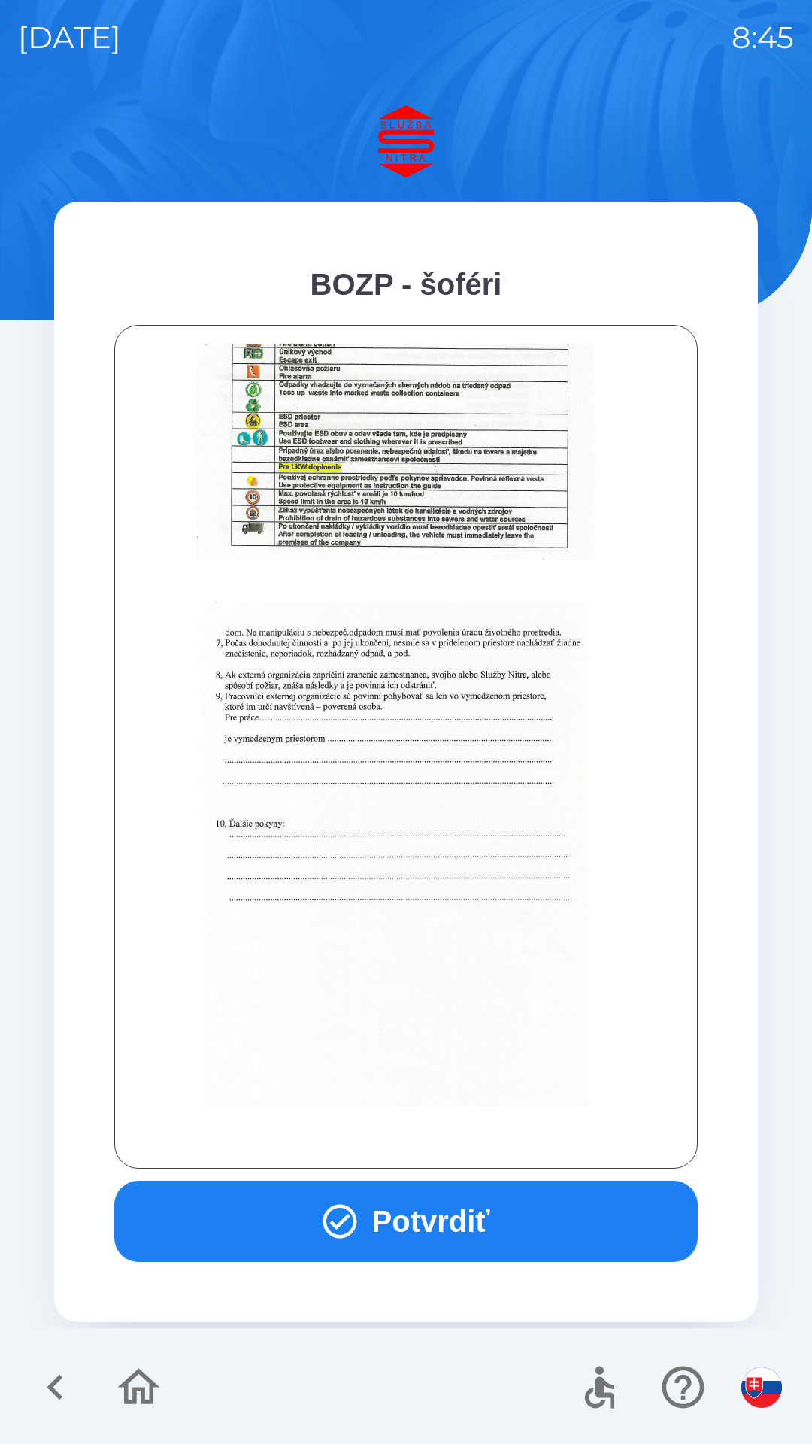
click at [440, 1222] on button "Potvrdiť" at bounding box center [406, 1221] width 584 height 81
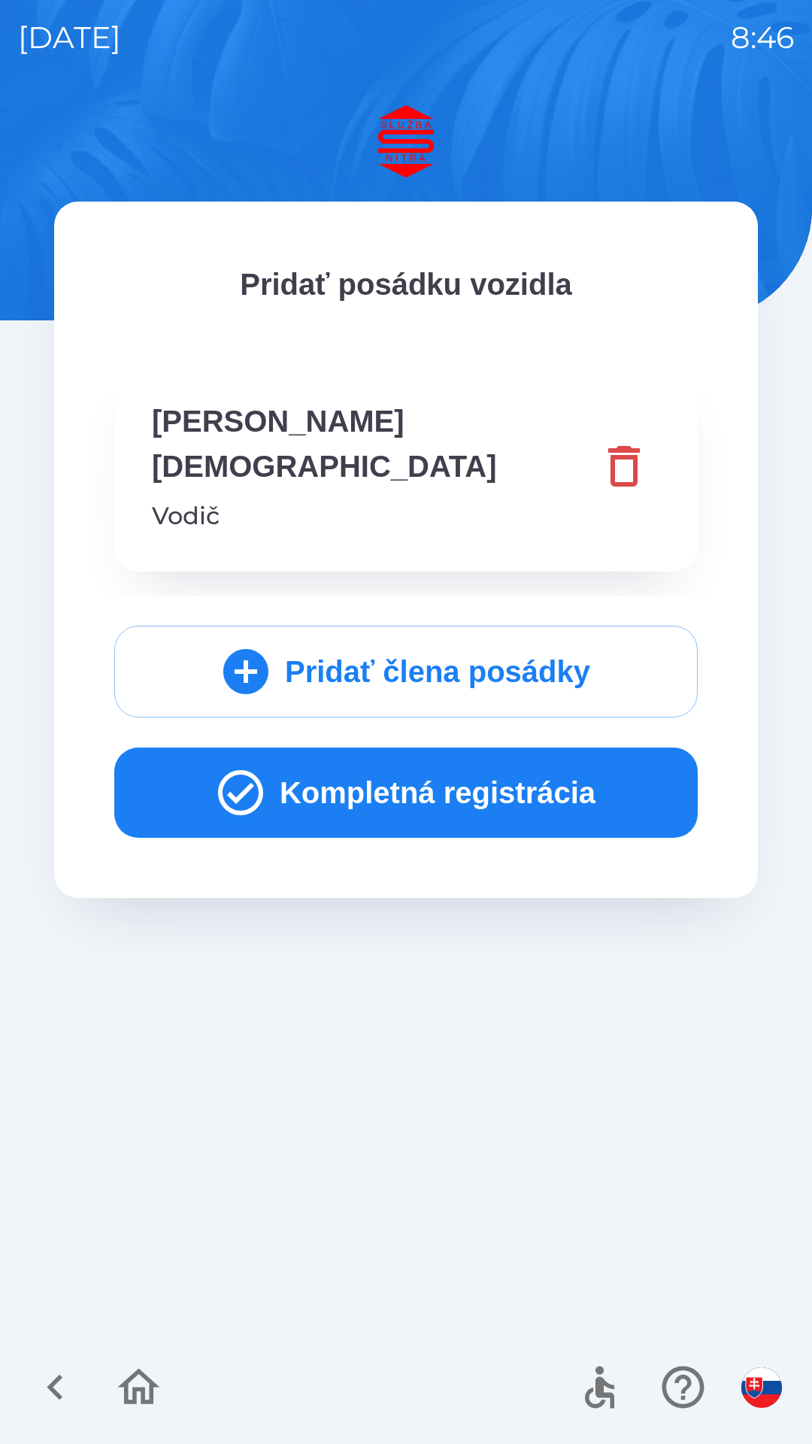
click at [439, 748] on button "Kompletná registrácia" at bounding box center [406, 793] width 584 height 90
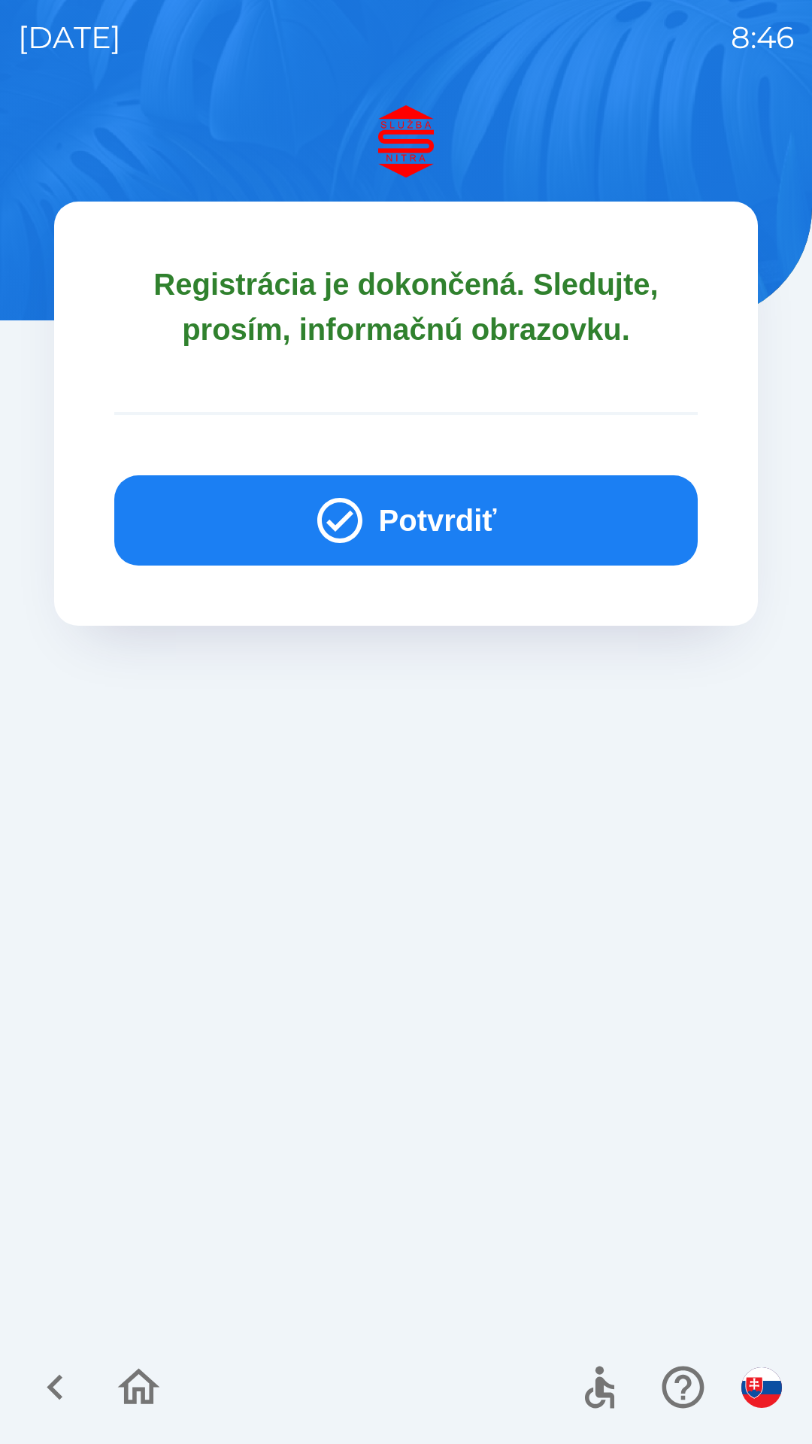
click at [445, 531] on button "Potvrdiť" at bounding box center [406, 520] width 584 height 90
